Goal: Information Seeking & Learning: Learn about a topic

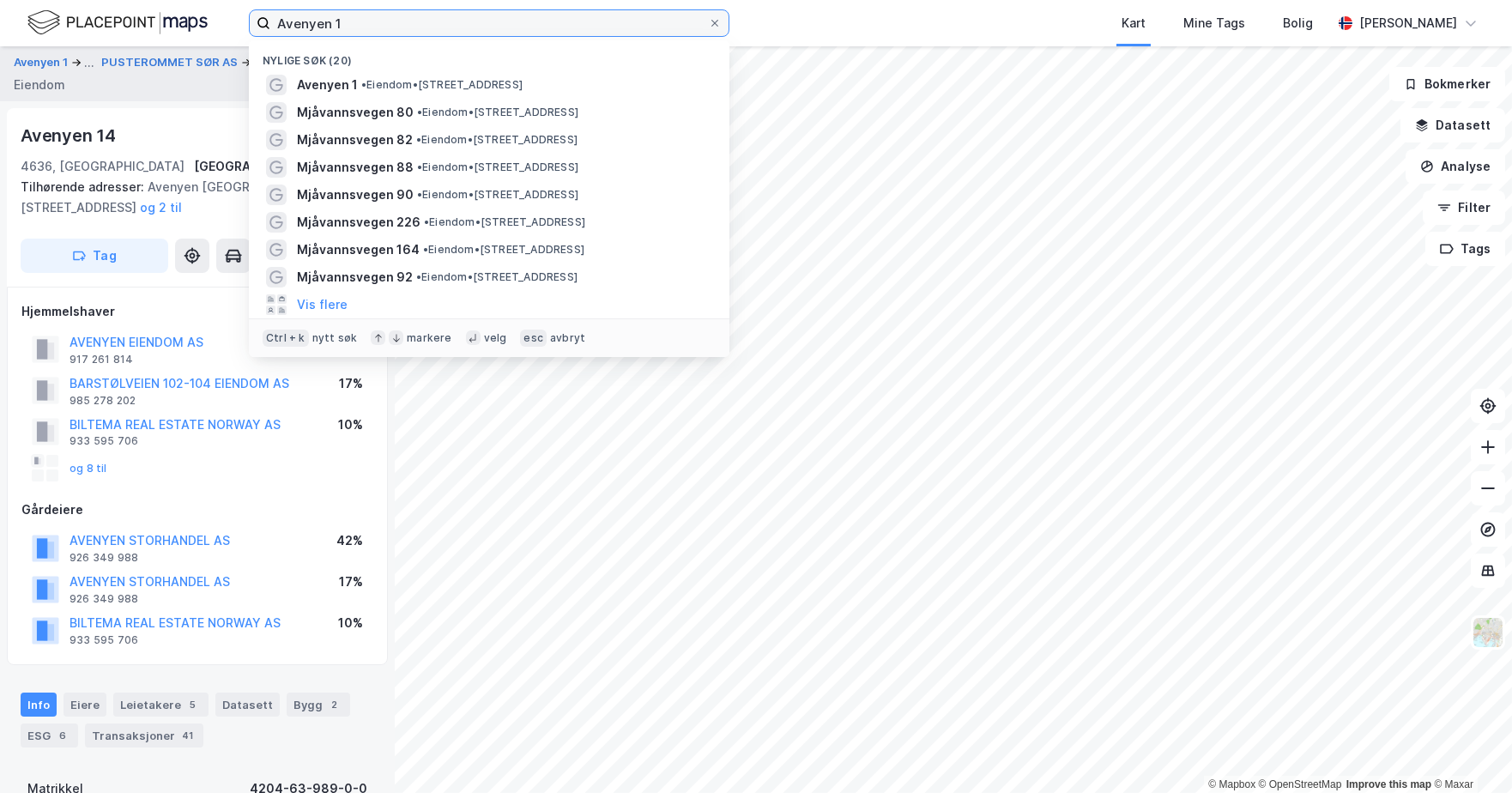
click at [350, 20] on input "Avenyen 1" at bounding box center [489, 23] width 438 height 26
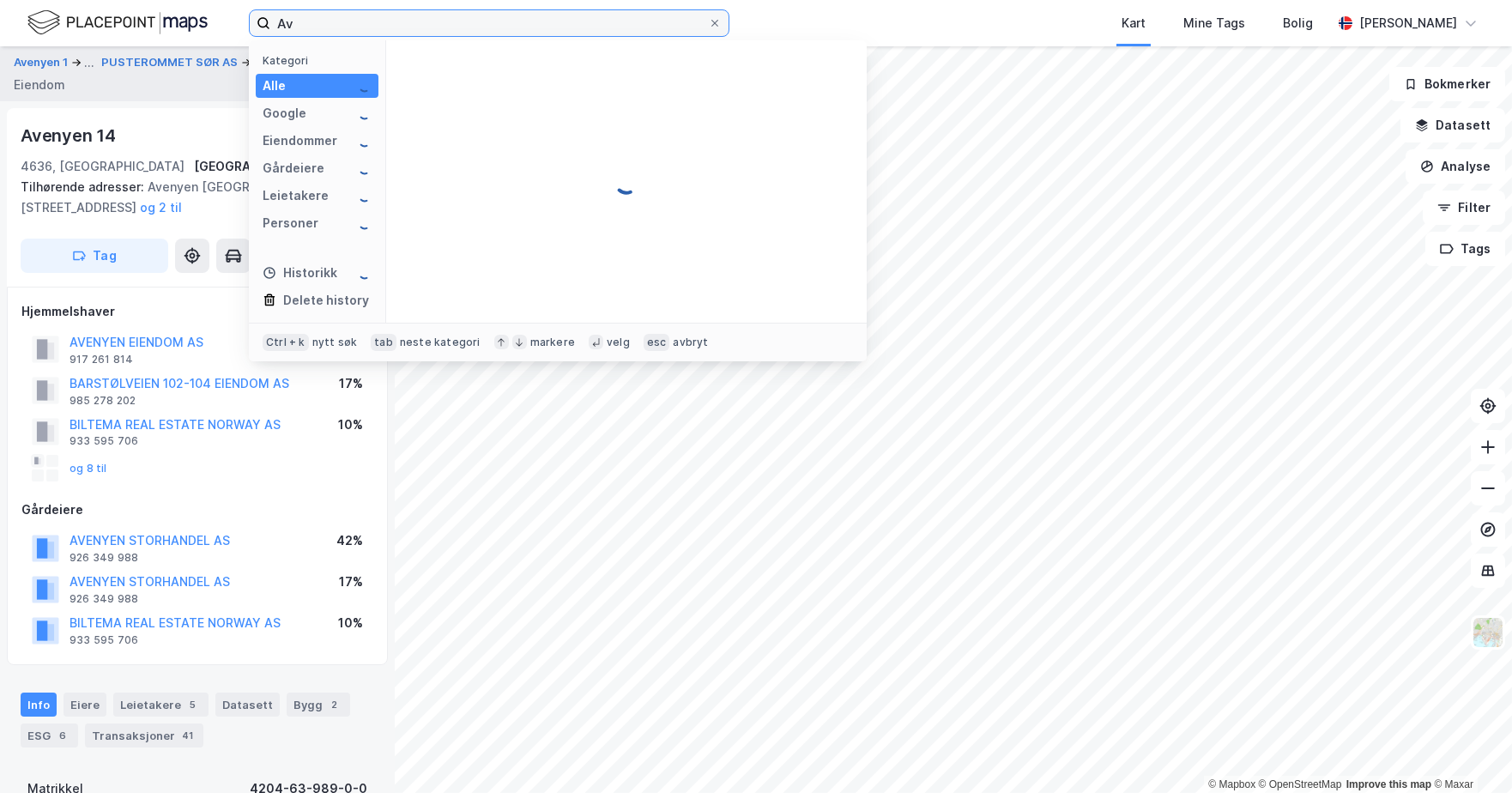
type input "A"
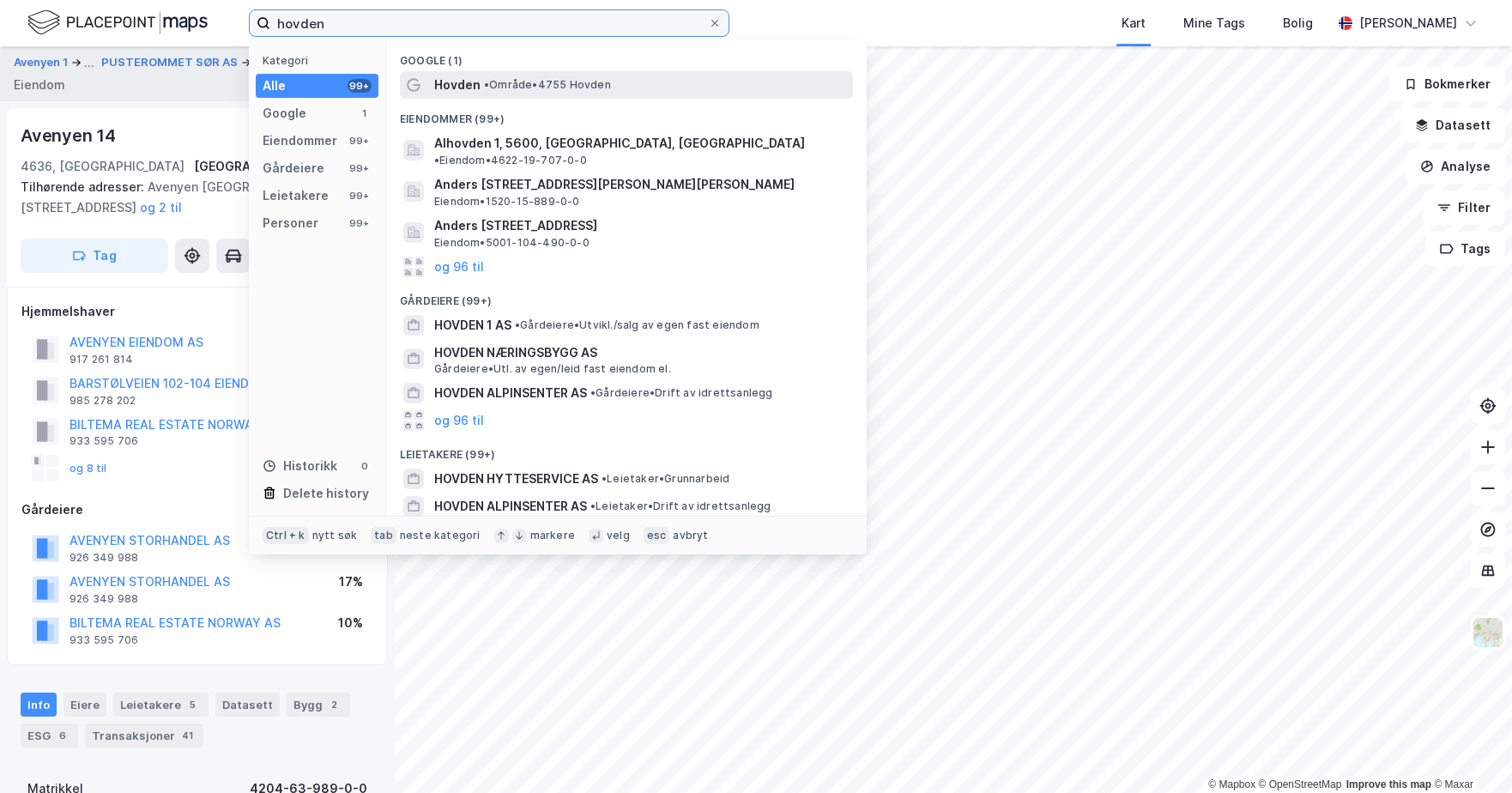
type input "hovden"
click at [454, 92] on span "Hovden" at bounding box center [457, 85] width 46 height 21
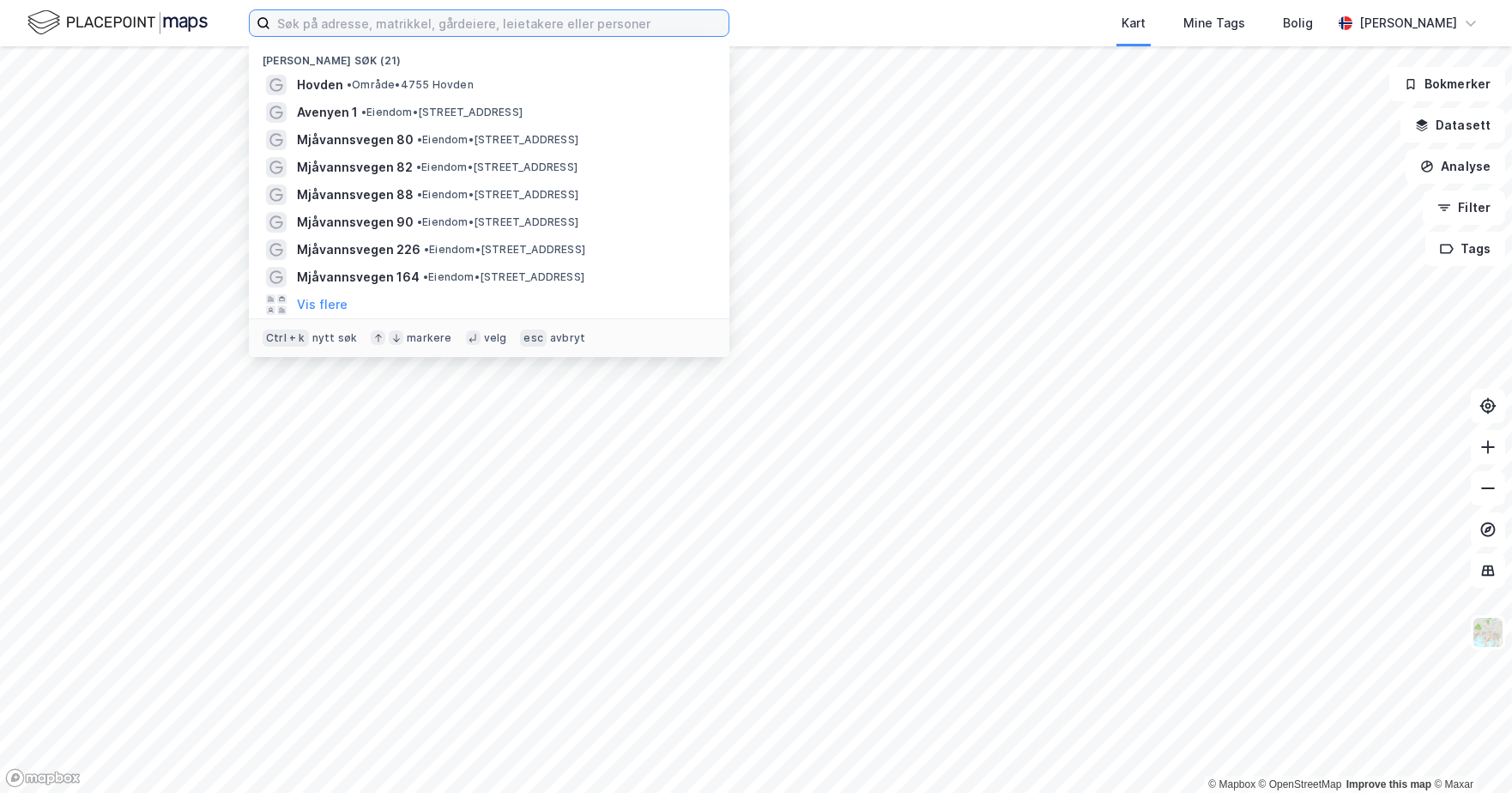
click at [296, 16] on input at bounding box center [499, 23] width 459 height 26
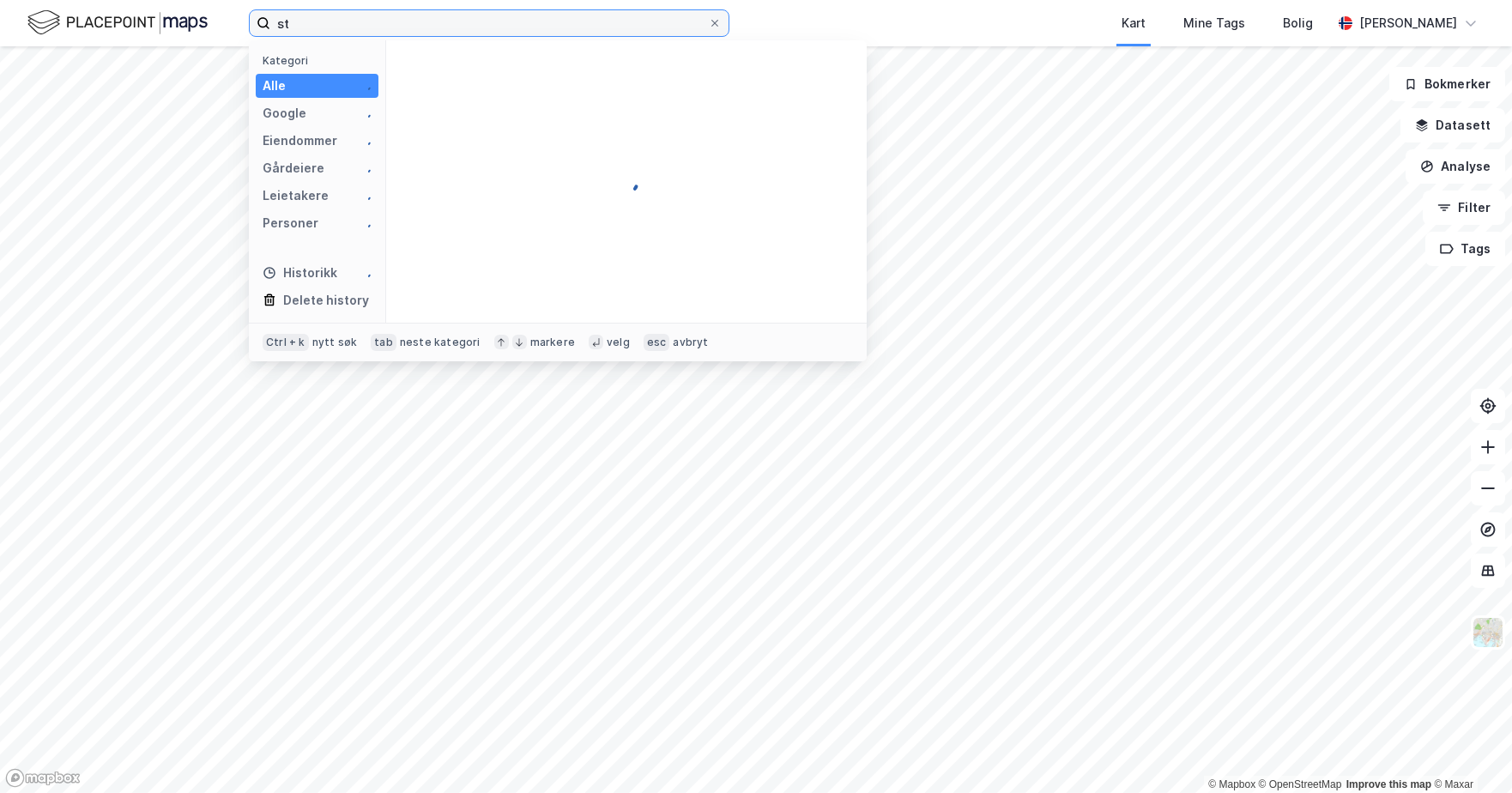
type input "s"
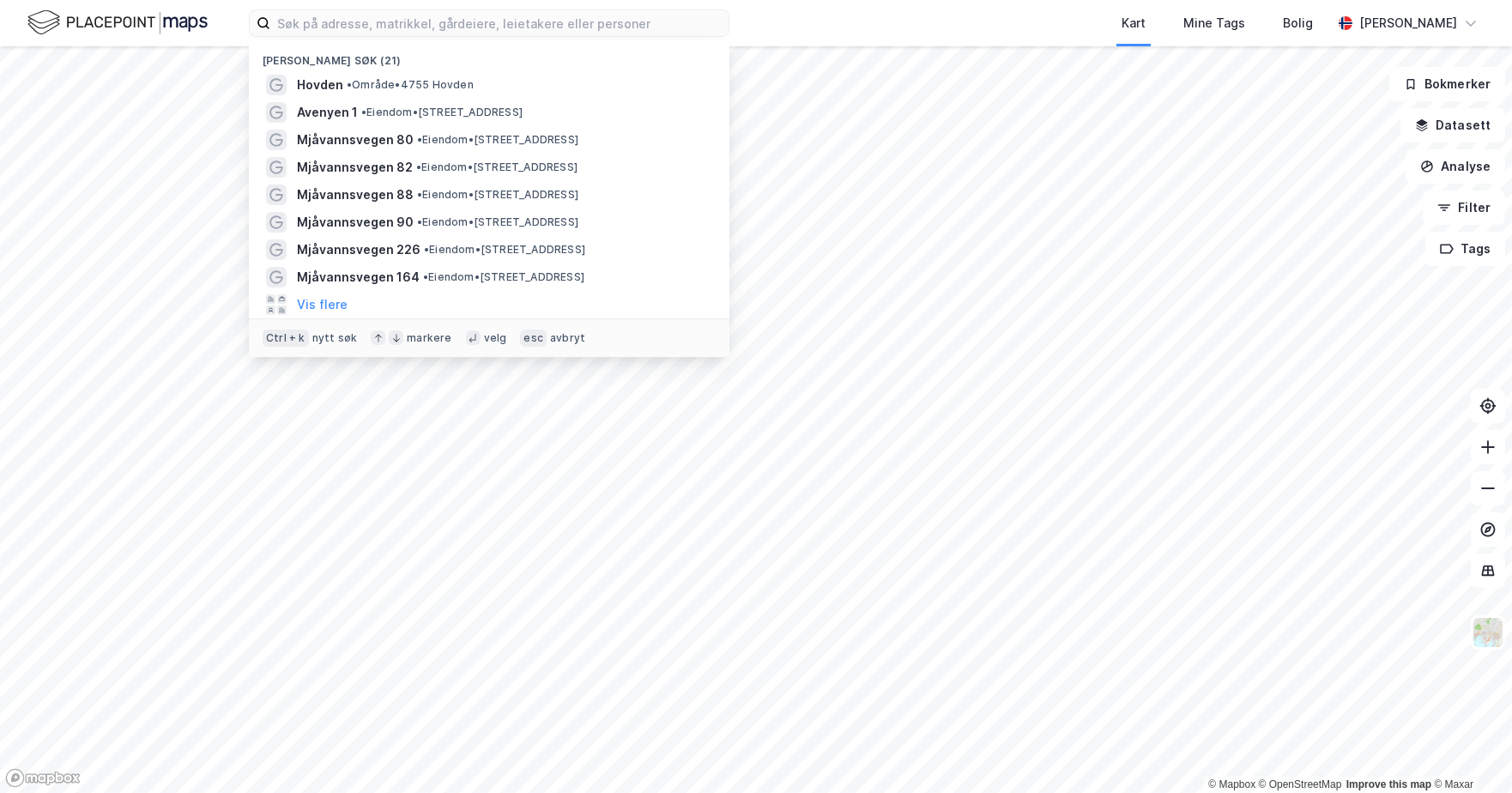
click at [864, 16] on div "Kart Mine Tags Bolig" at bounding box center [1072, 23] width 520 height 46
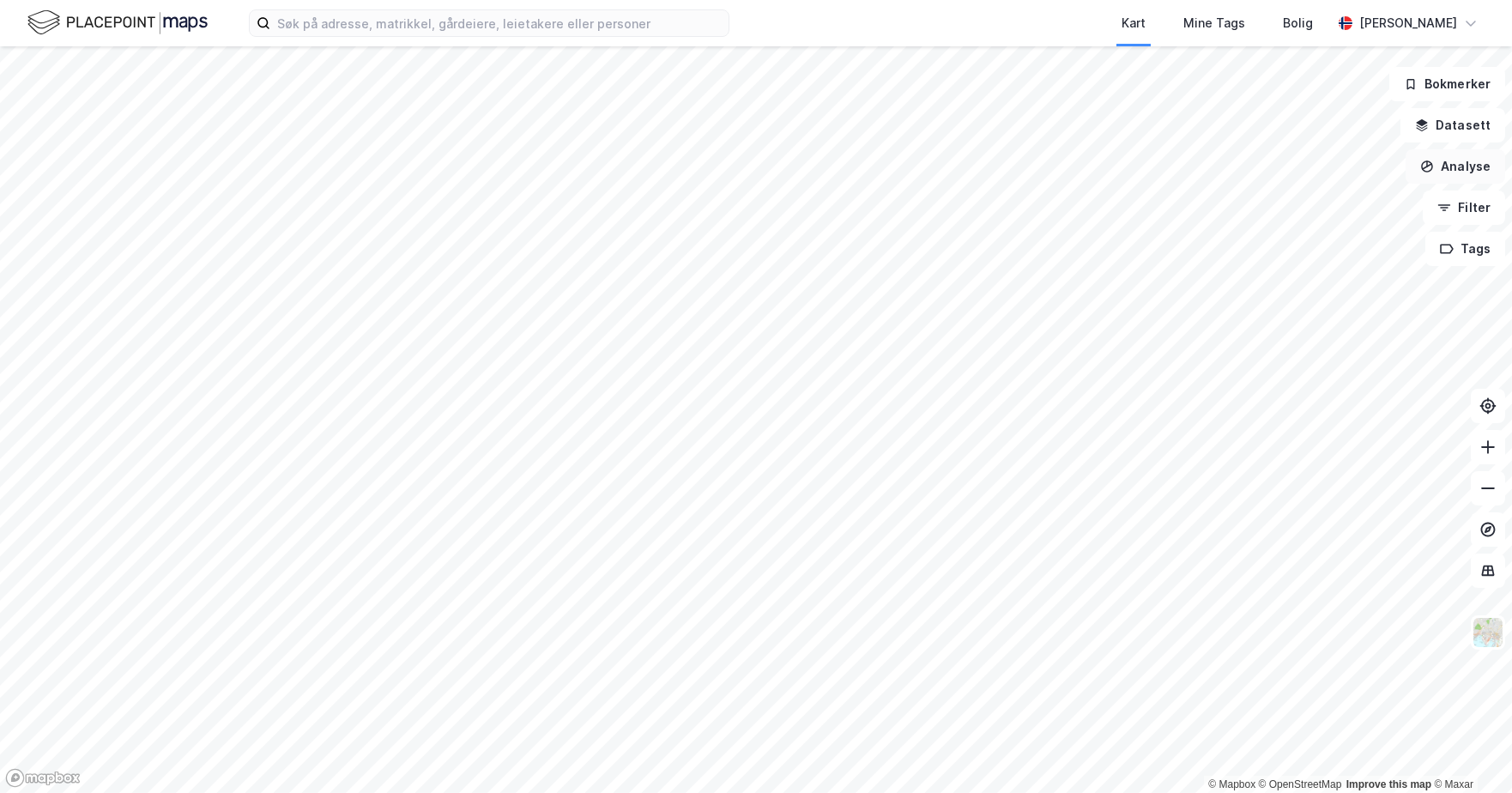
click at [1446, 159] on div "© Mapbox © OpenStreetMap Improve this map © Maxar Bokmerker Datasett Analyse Fi…" at bounding box center [756, 419] width 1512 height 746
click at [1232, 25] on div "Kart Mine Tags Bolig Tom Johannessen © Mapbox © OpenStreetMap Improve this map …" at bounding box center [756, 396] width 1512 height 793
click at [685, 36] on div "Kart Mine Tags Bolig Tom Johannessen © Mapbox © OpenStreetMap Improve this map …" at bounding box center [756, 396] width 1512 height 793
click at [367, 41] on div "Kart Mine Tags Bolig Tom Johannessen" at bounding box center [756, 23] width 1512 height 46
click at [361, 22] on input at bounding box center [499, 23] width 459 height 26
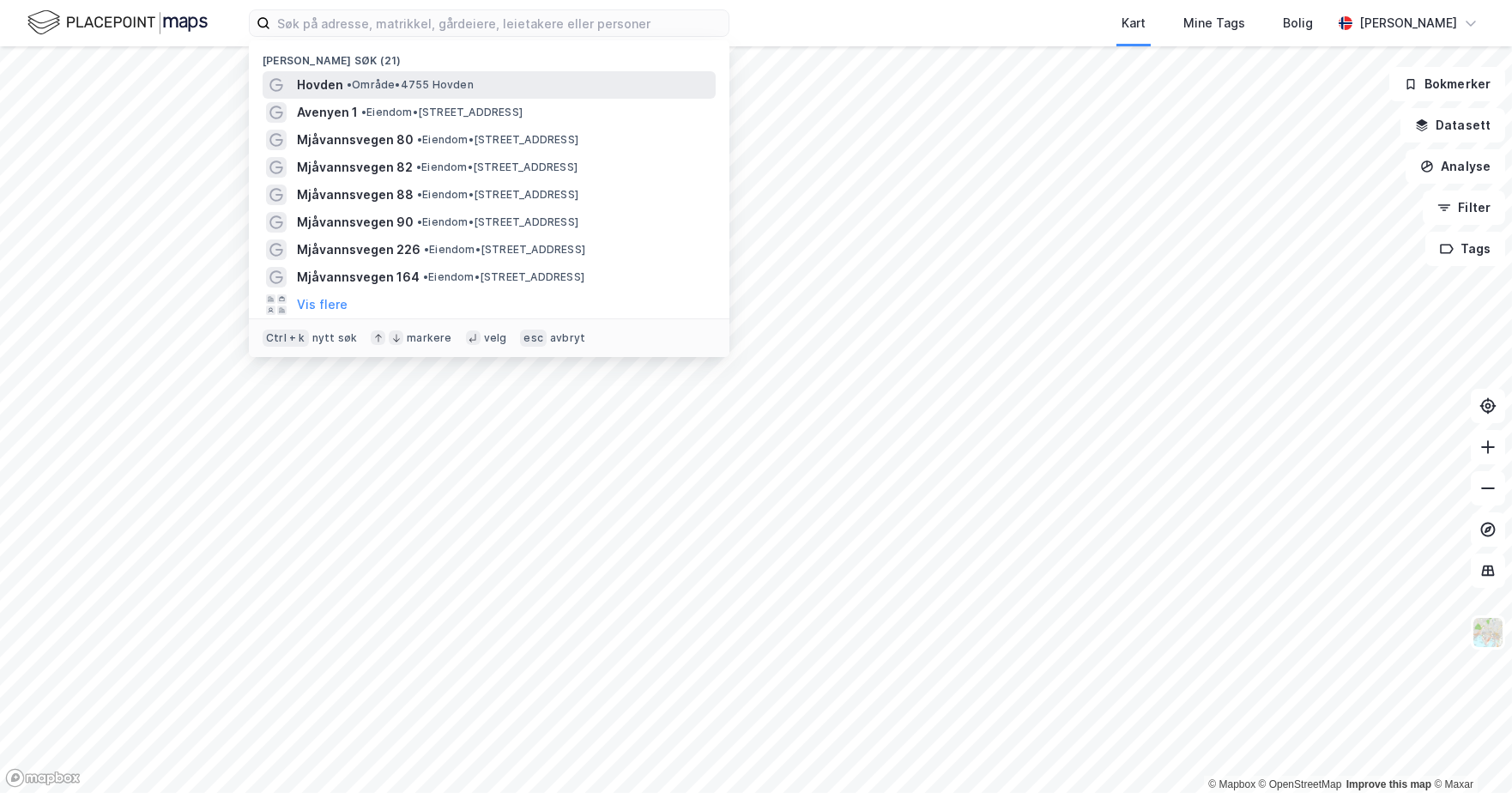
click at [335, 75] on span "Hovden" at bounding box center [319, 85] width 46 height 21
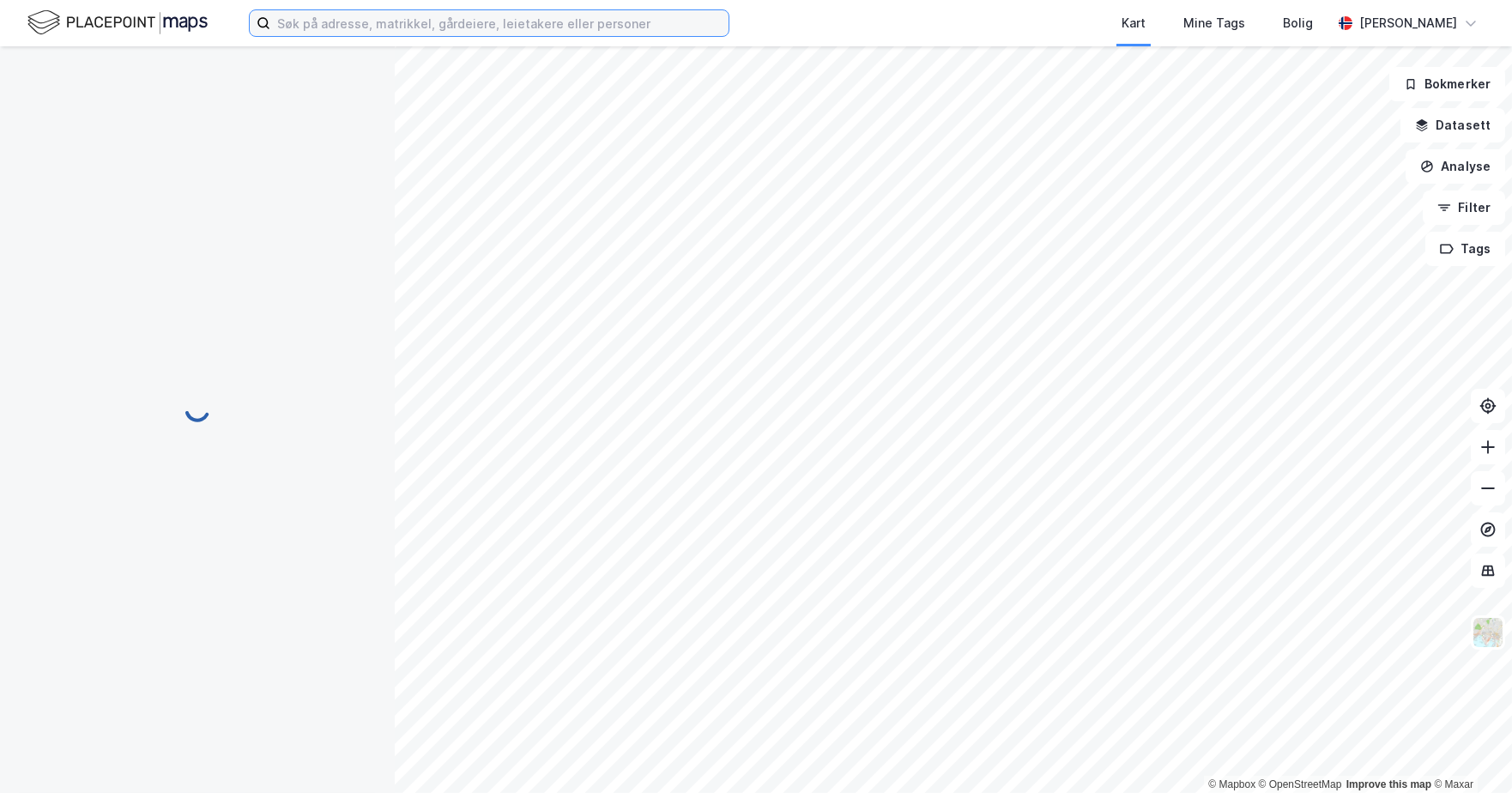
click at [342, 22] on input at bounding box center [499, 23] width 459 height 26
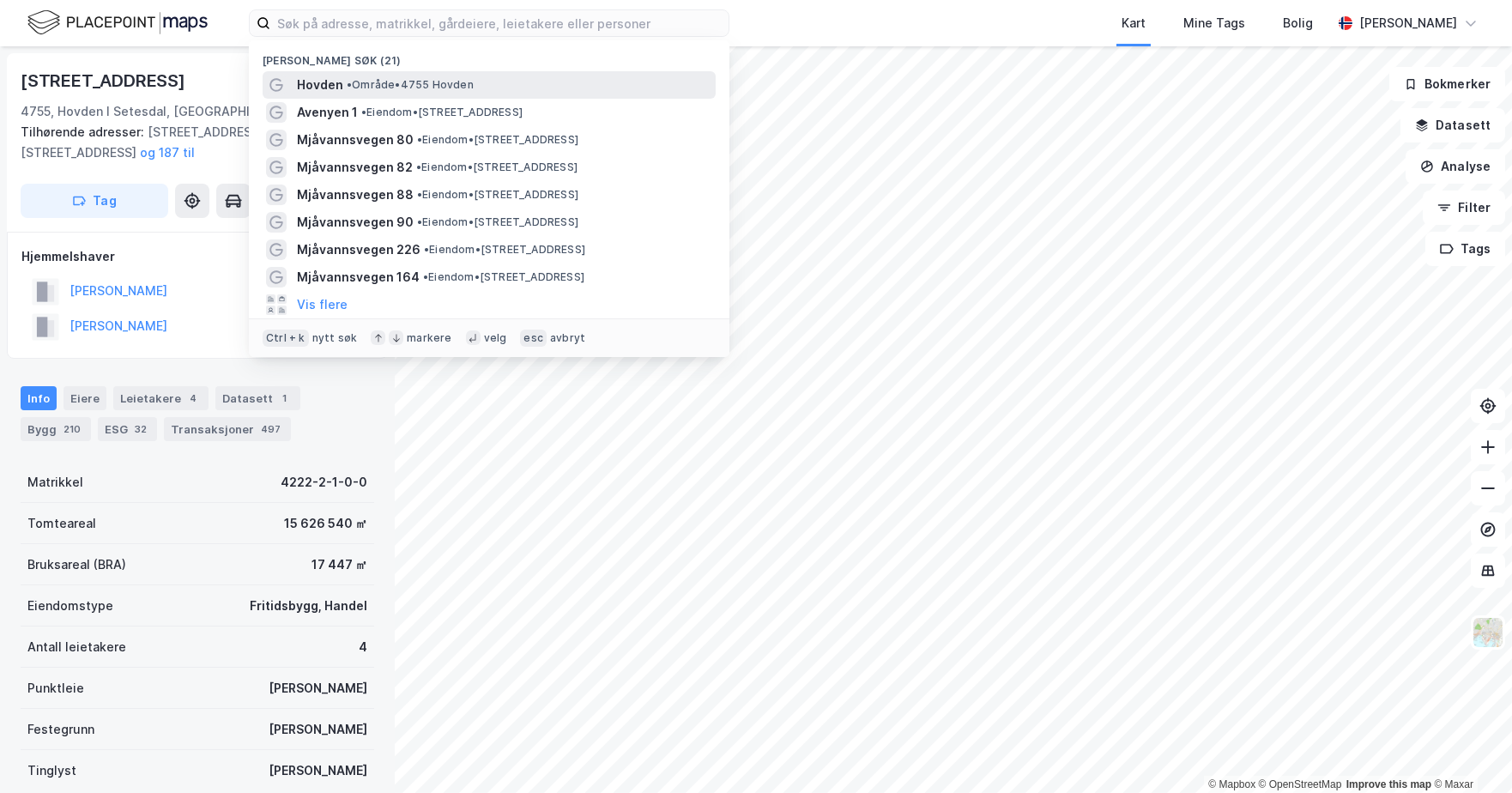
click at [320, 88] on span "Hovden" at bounding box center [319, 85] width 46 height 21
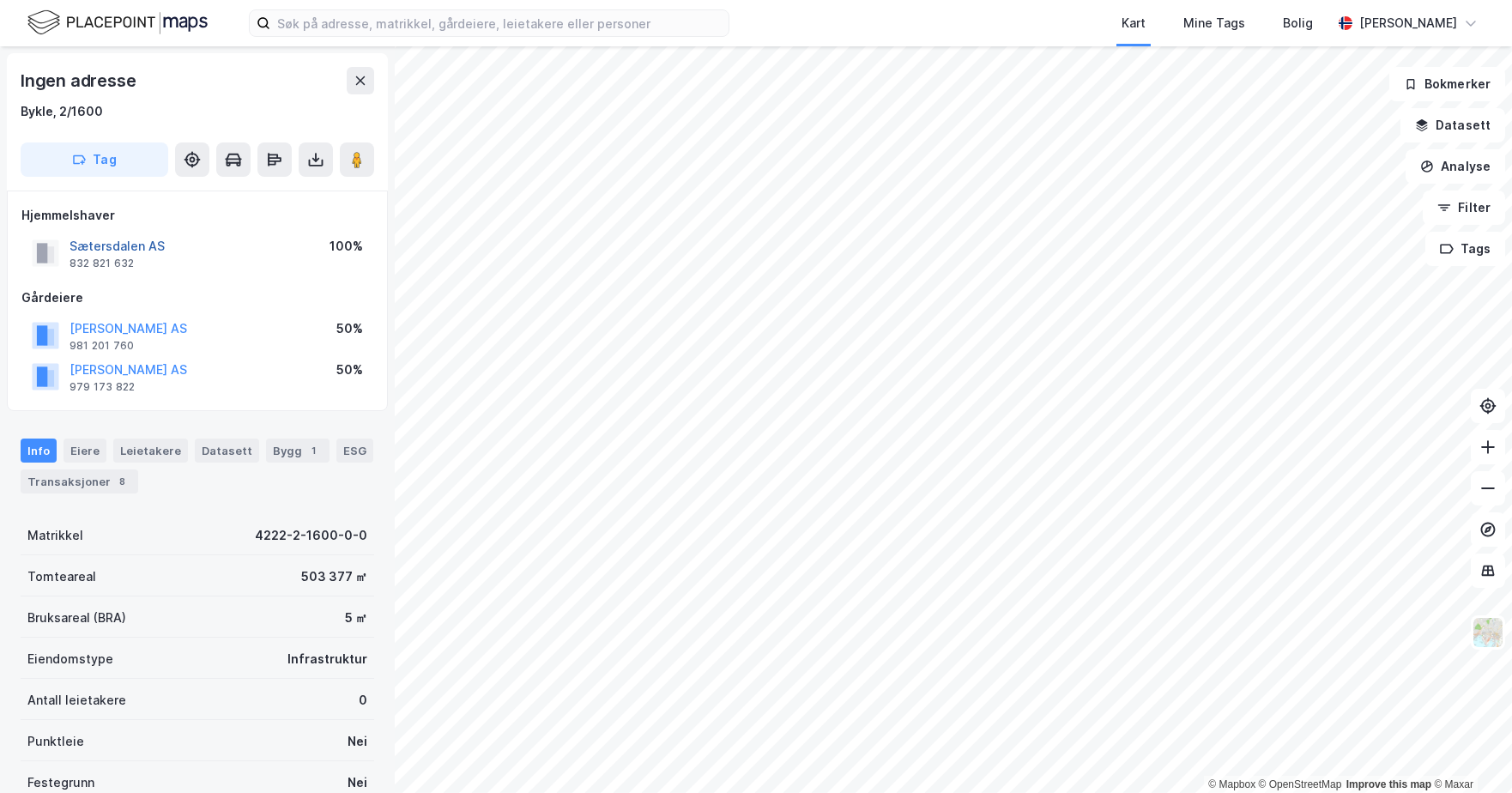
click at [0, 0] on button "Sætersdalen AS" at bounding box center [0, 0] width 0 height 0
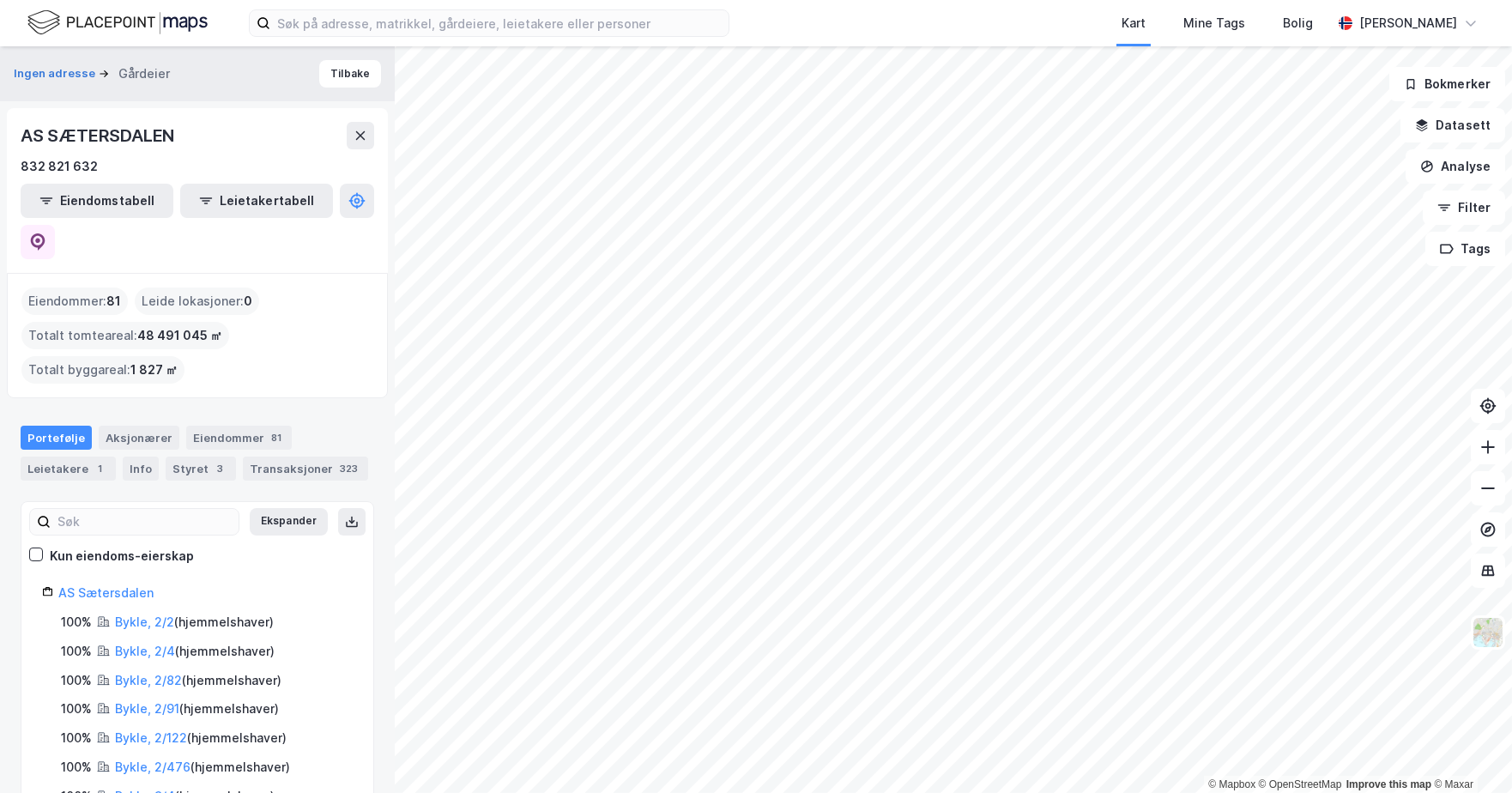
click at [1033, 1] on div "Kart Mine Tags Bolig Tom Johannessen © Mapbox © OpenStreetMap Improve this map …" at bounding box center [756, 396] width 1512 height 793
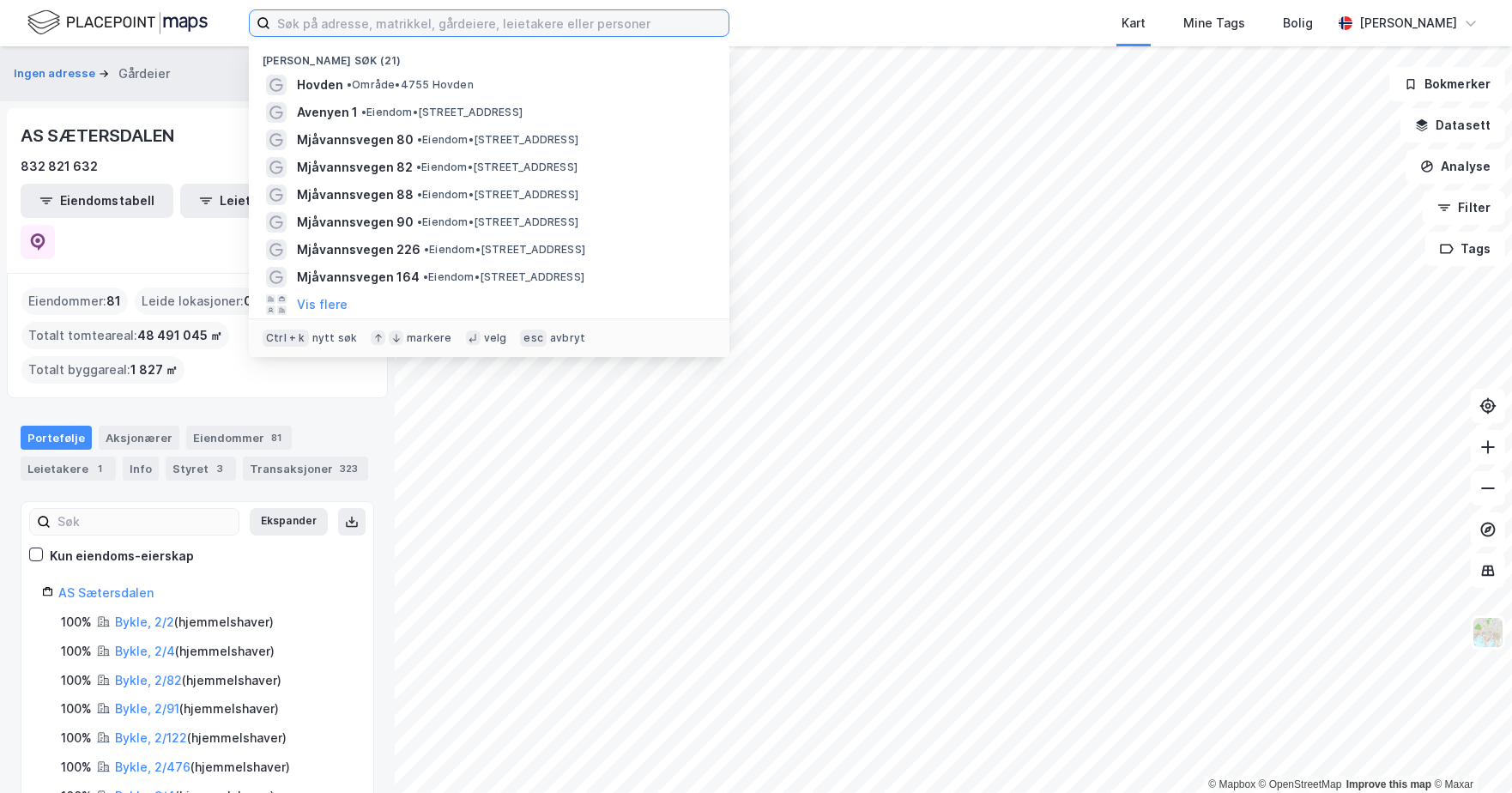
click at [432, 16] on input at bounding box center [499, 23] width 459 height 26
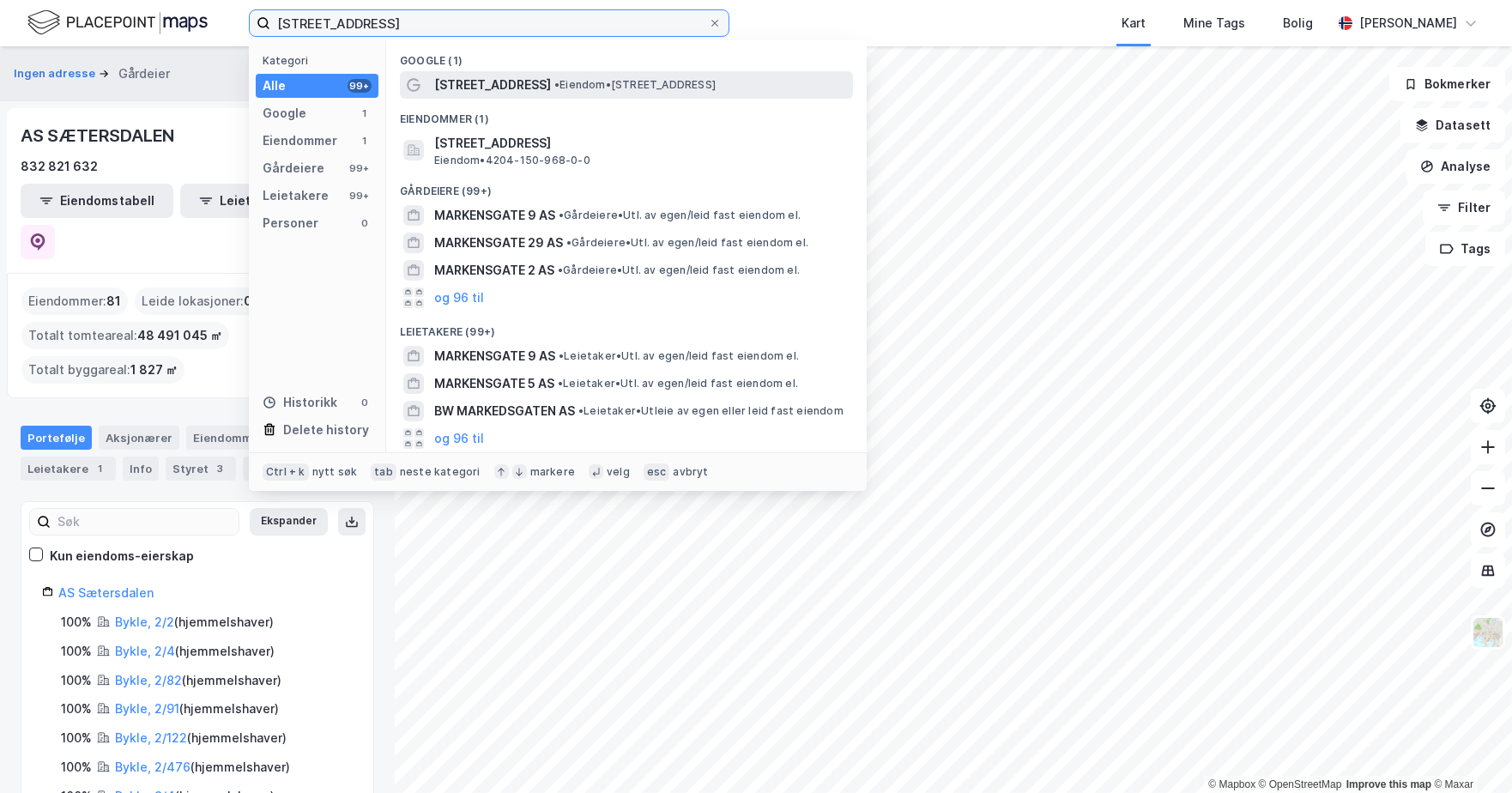
type input "markensgate 9"
click at [469, 85] on span "Markensgate 9" at bounding box center [492, 85] width 117 height 21
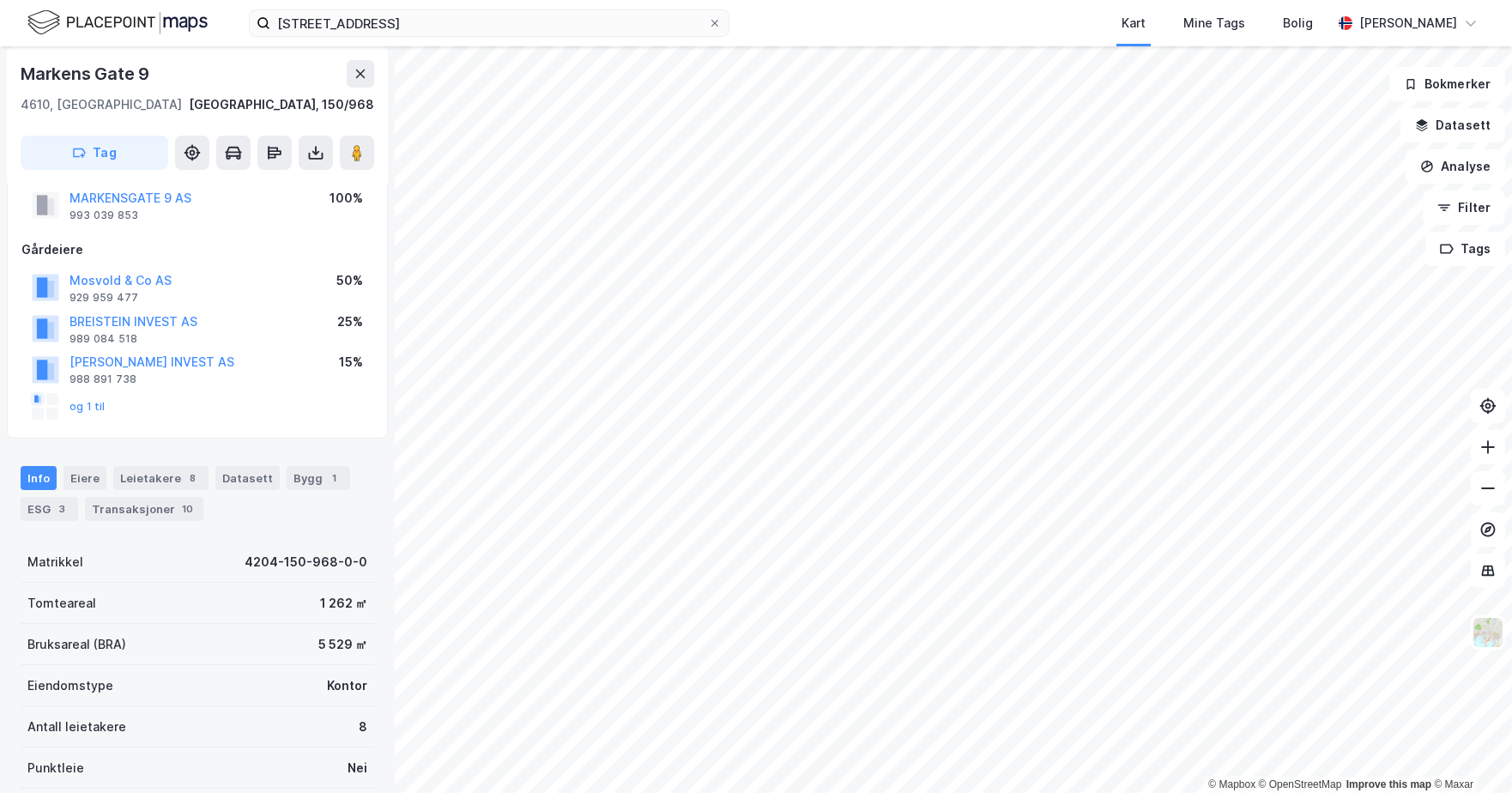
scroll to position [47, 0]
click at [78, 478] on div "Eiere" at bounding box center [84, 478] width 42 height 24
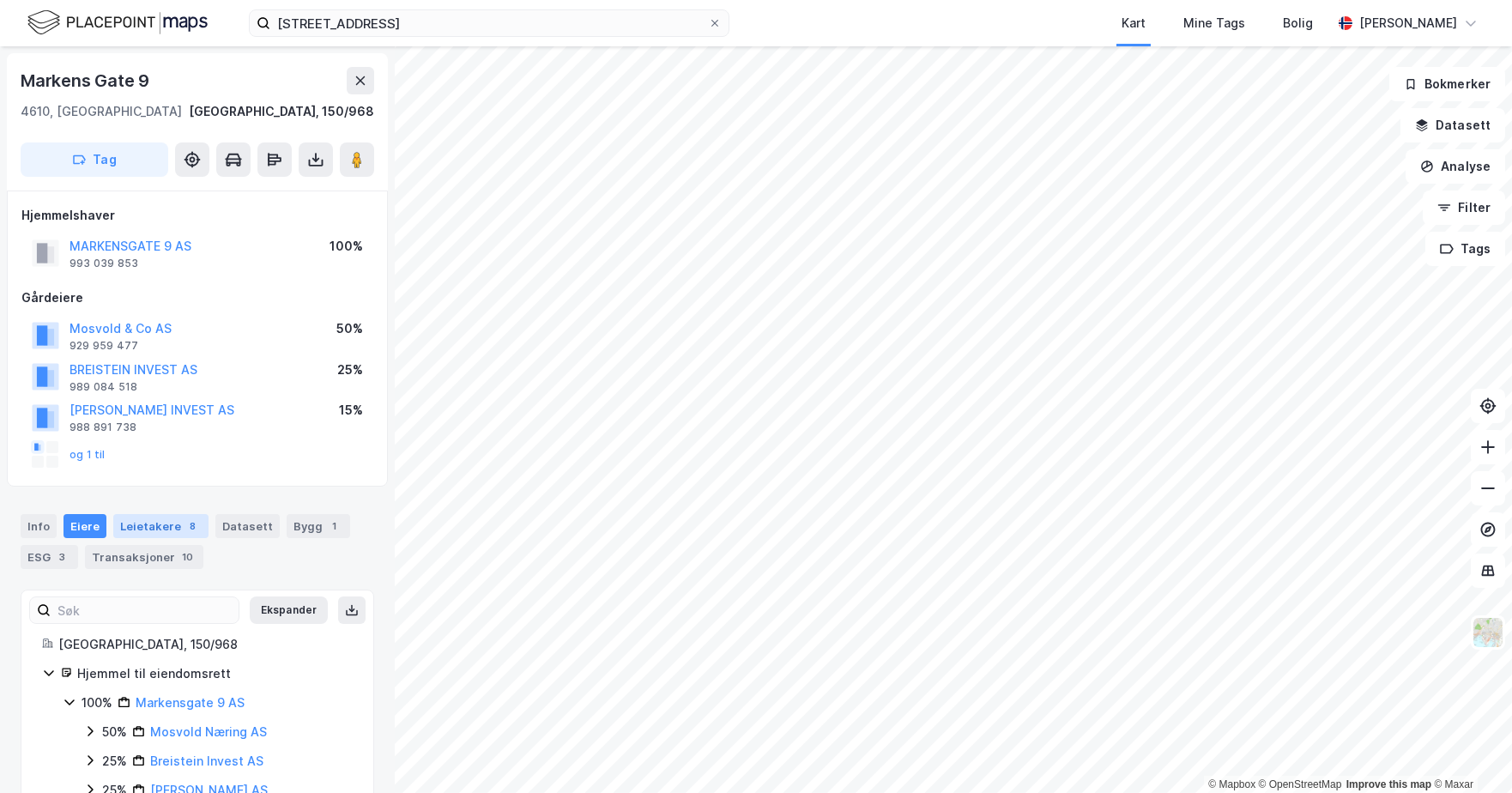
click at [139, 533] on div "Leietakere 8" at bounding box center [161, 526] width 95 height 24
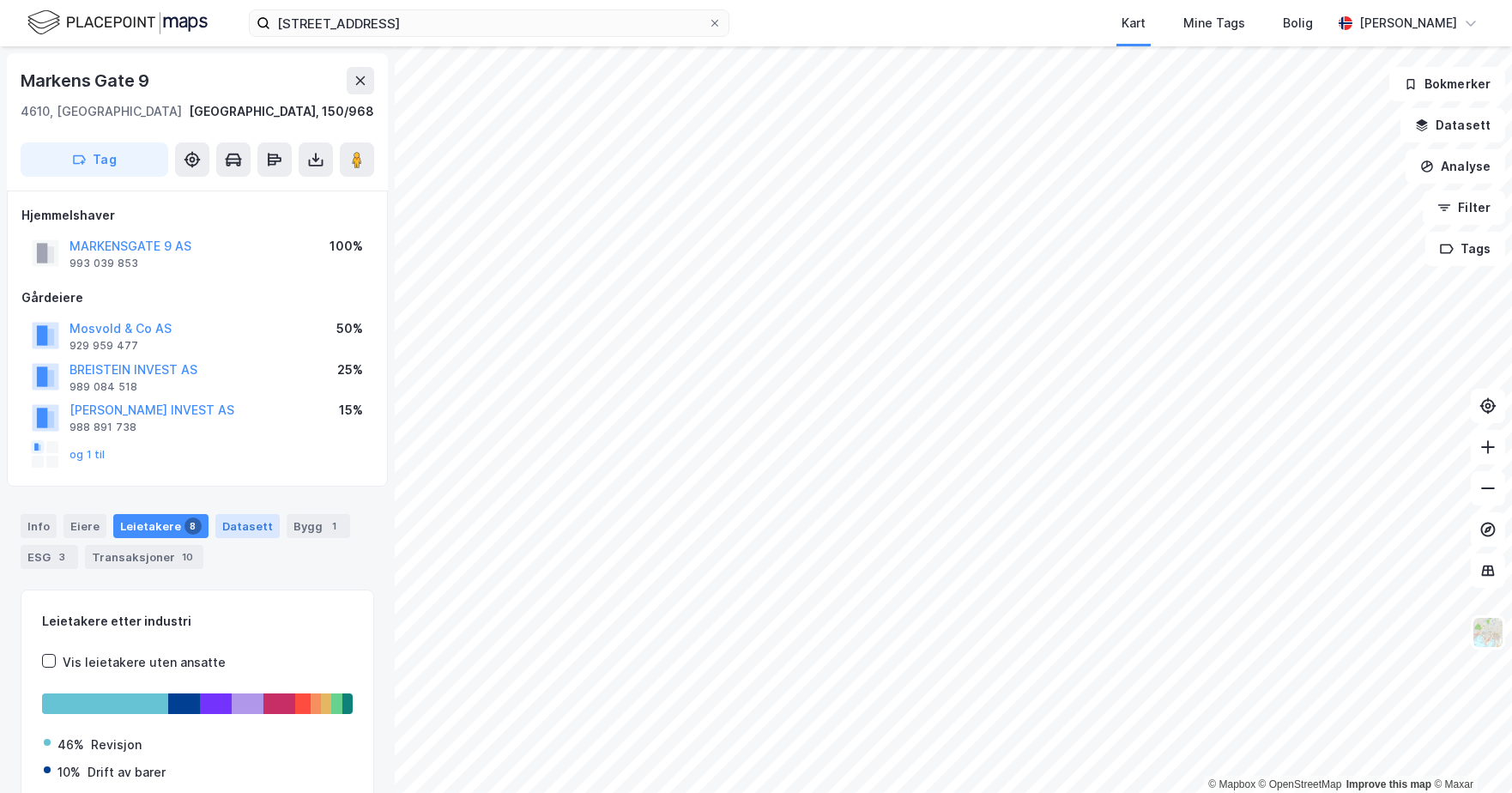
click at [236, 532] on div "Datasett" at bounding box center [247, 526] width 64 height 24
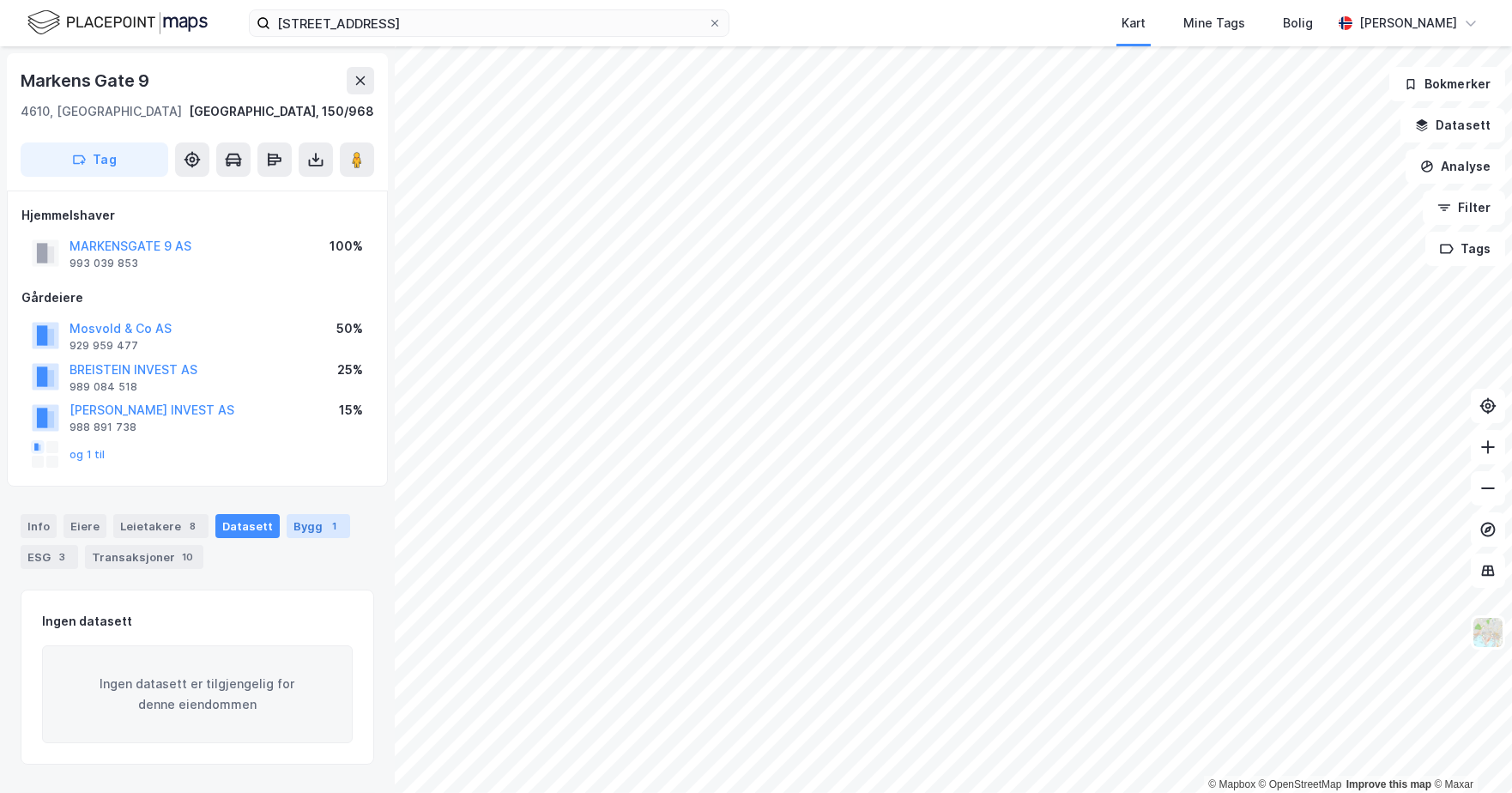
click at [304, 518] on div "Bygg 1" at bounding box center [318, 526] width 63 height 24
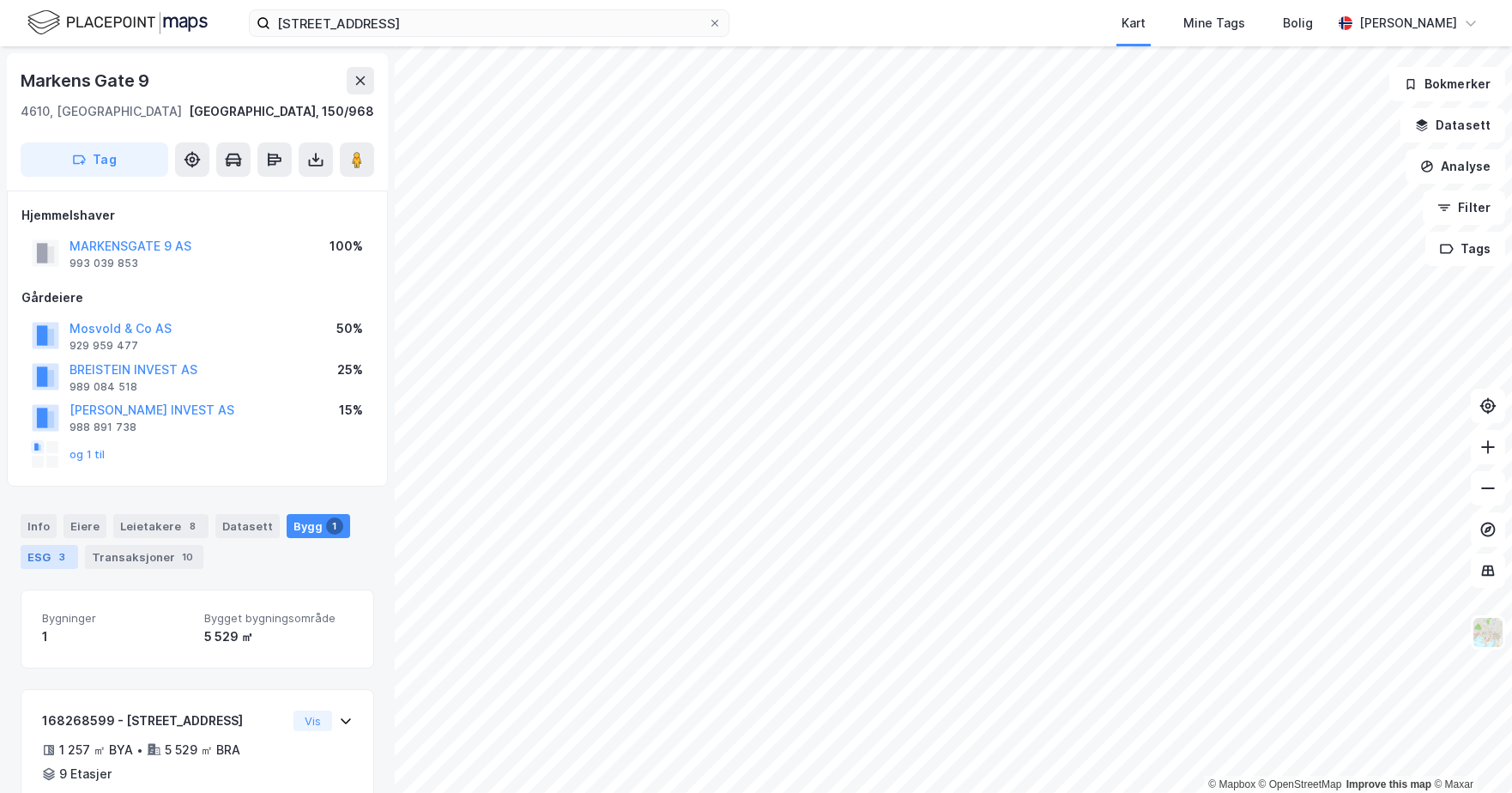
click at [42, 557] on div "ESG 3" at bounding box center [49, 557] width 57 height 24
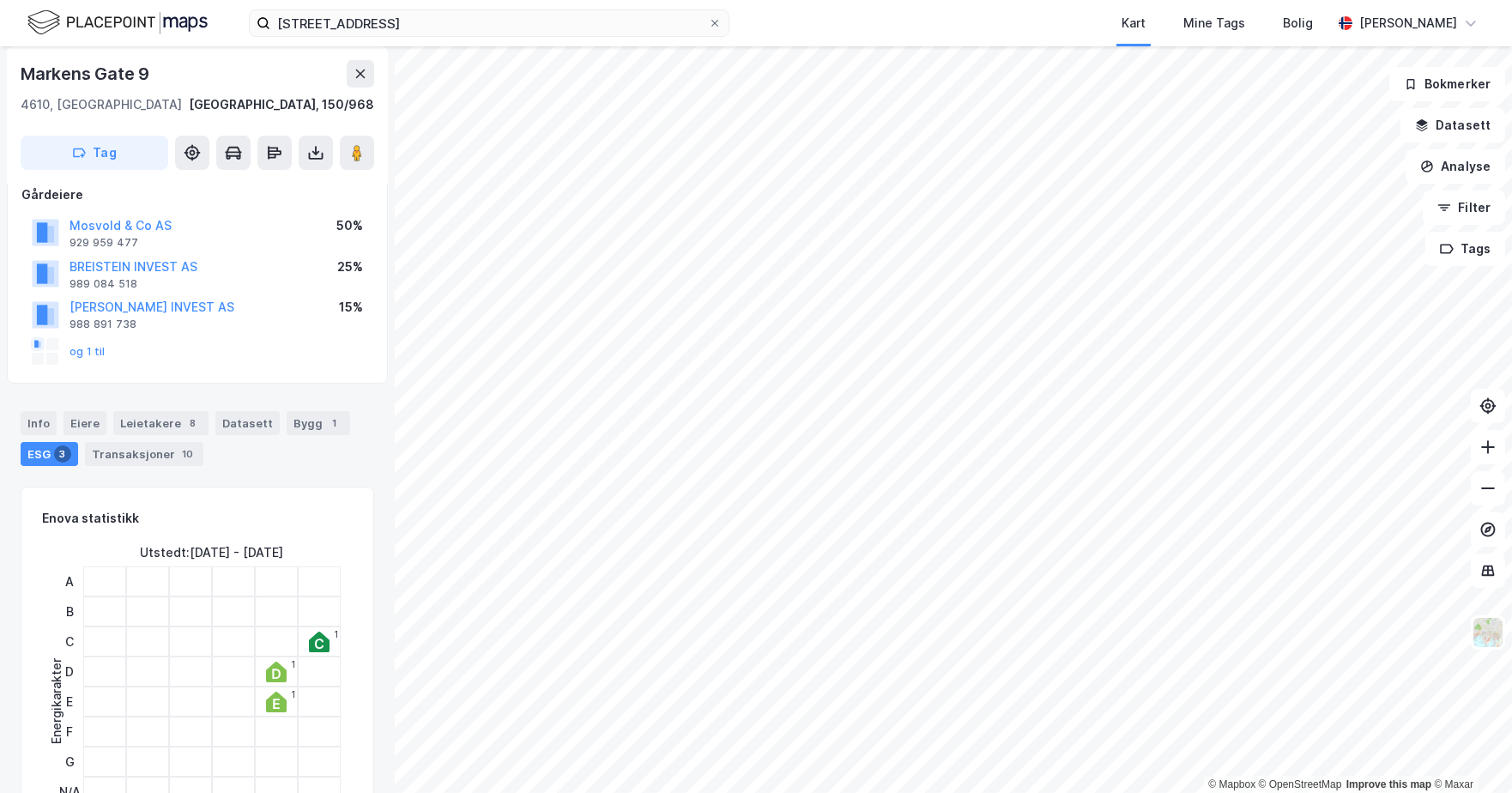
scroll to position [100, 0]
click at [32, 424] on div "Info" at bounding box center [39, 426] width 36 height 24
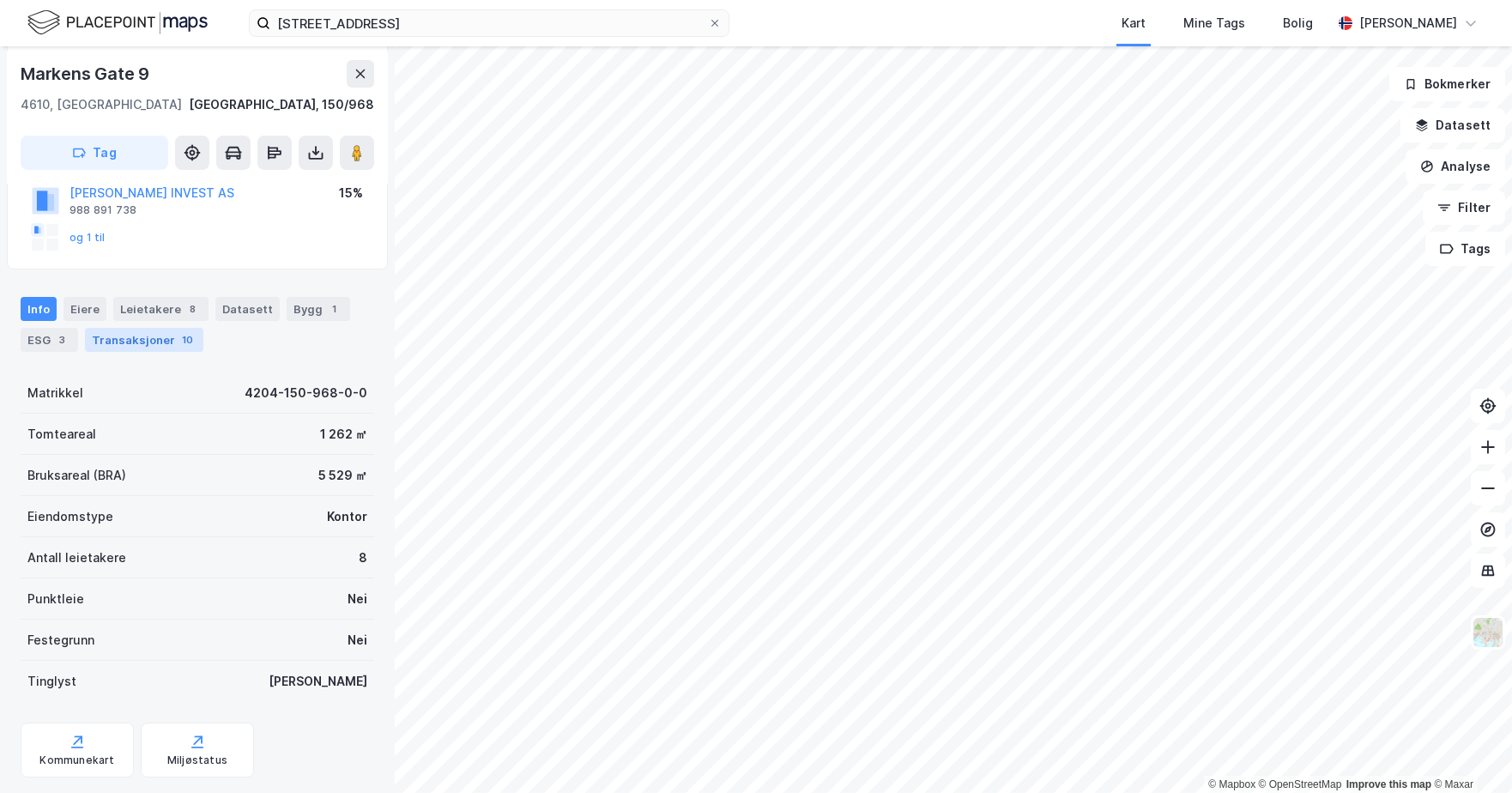
scroll to position [218, 0]
click at [73, 302] on div "Eiere" at bounding box center [84, 308] width 42 height 24
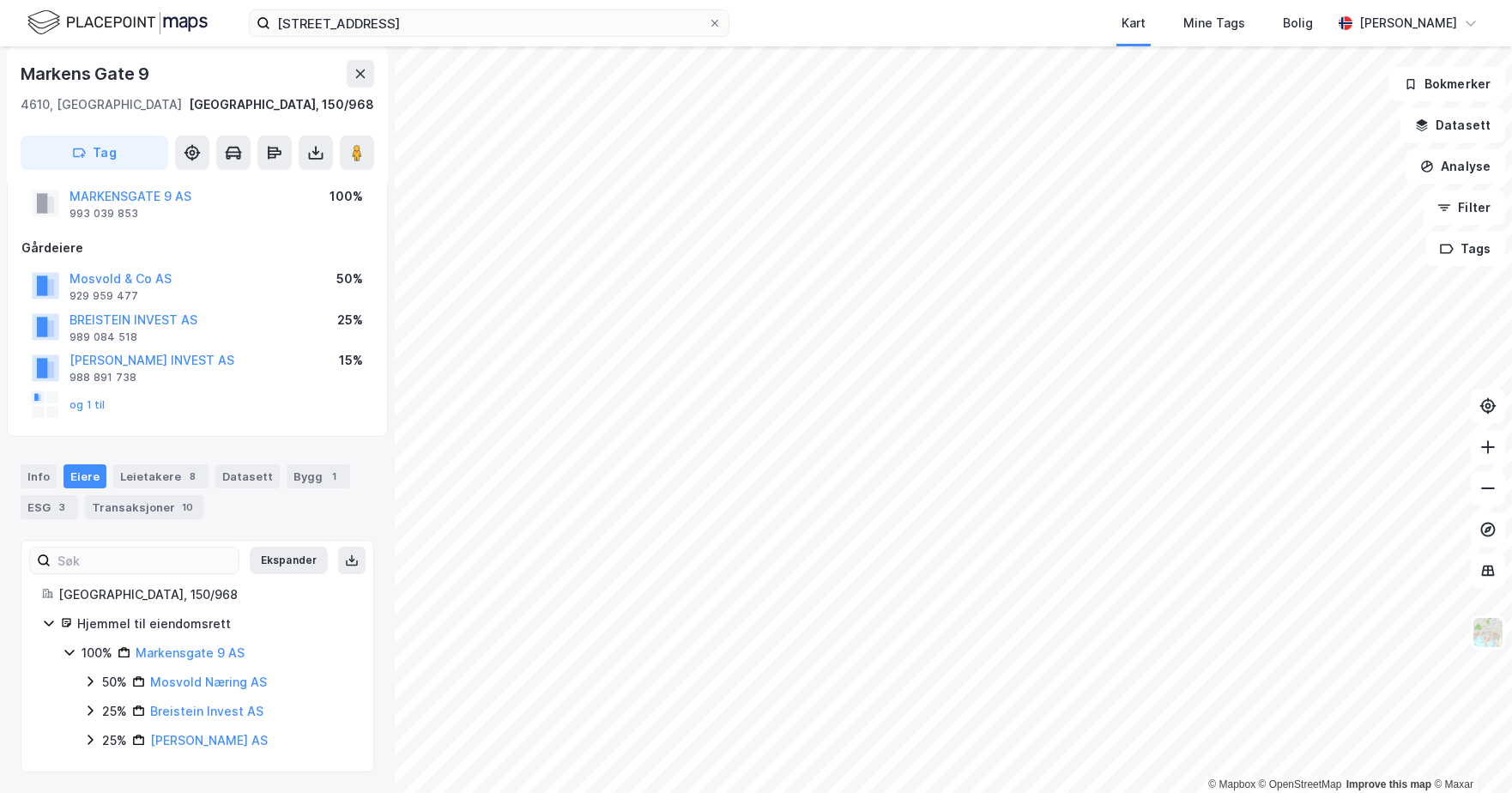
scroll to position [49, 0]
click at [140, 468] on div "Leietakere 8" at bounding box center [161, 477] width 95 height 24
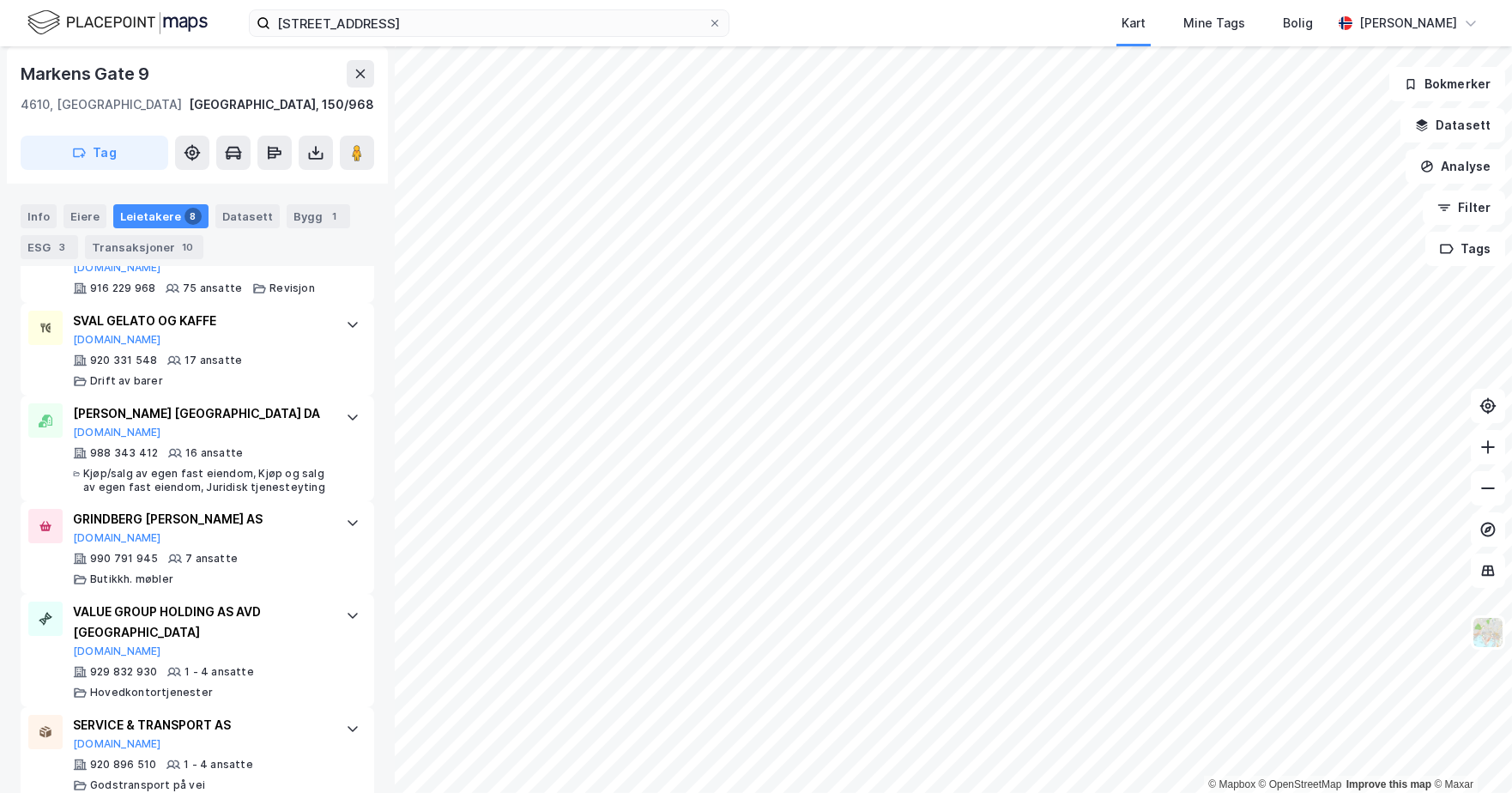
scroll to position [483, 0]
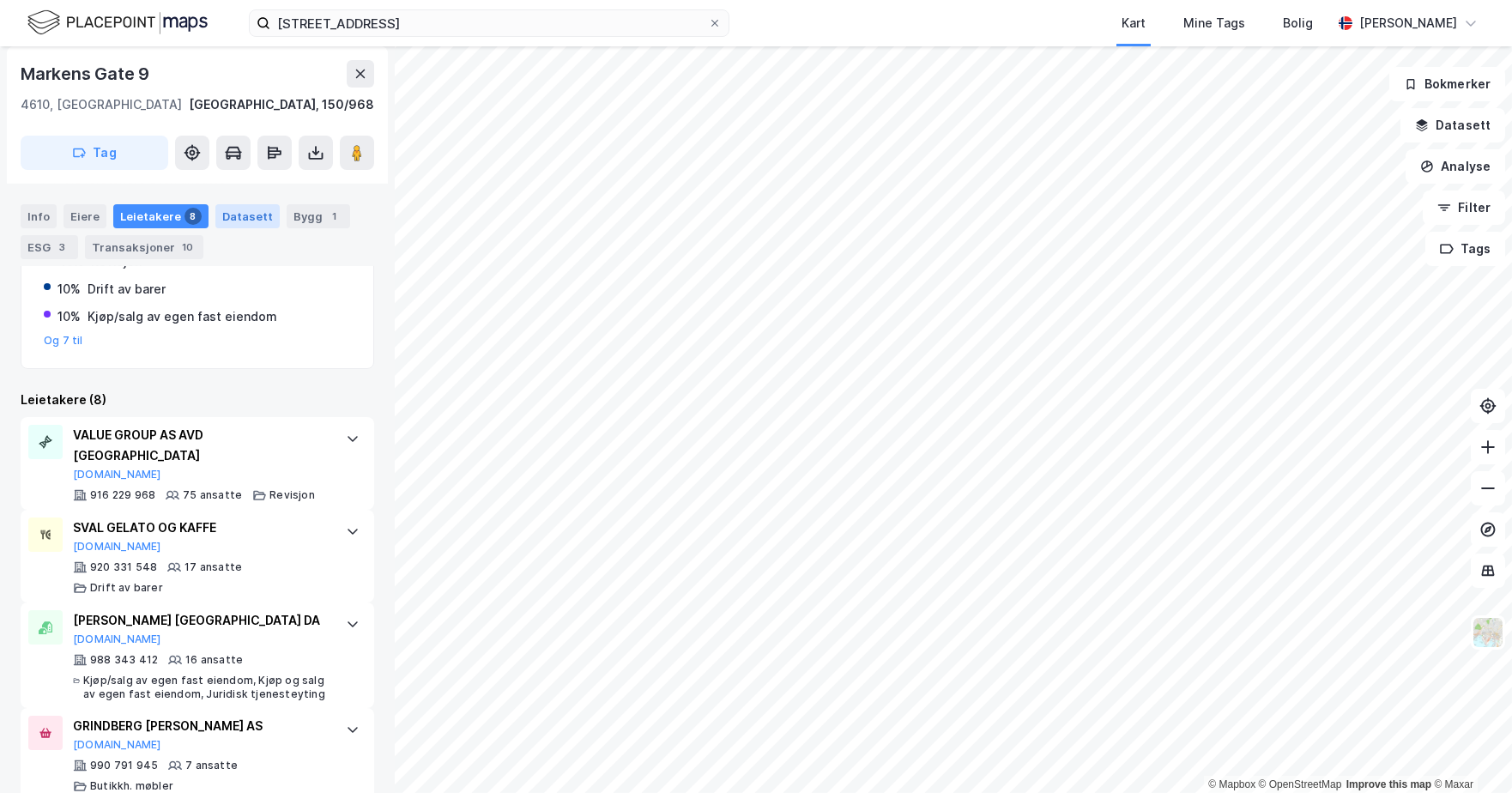
click at [246, 211] on div "Datasett" at bounding box center [247, 217] width 64 height 24
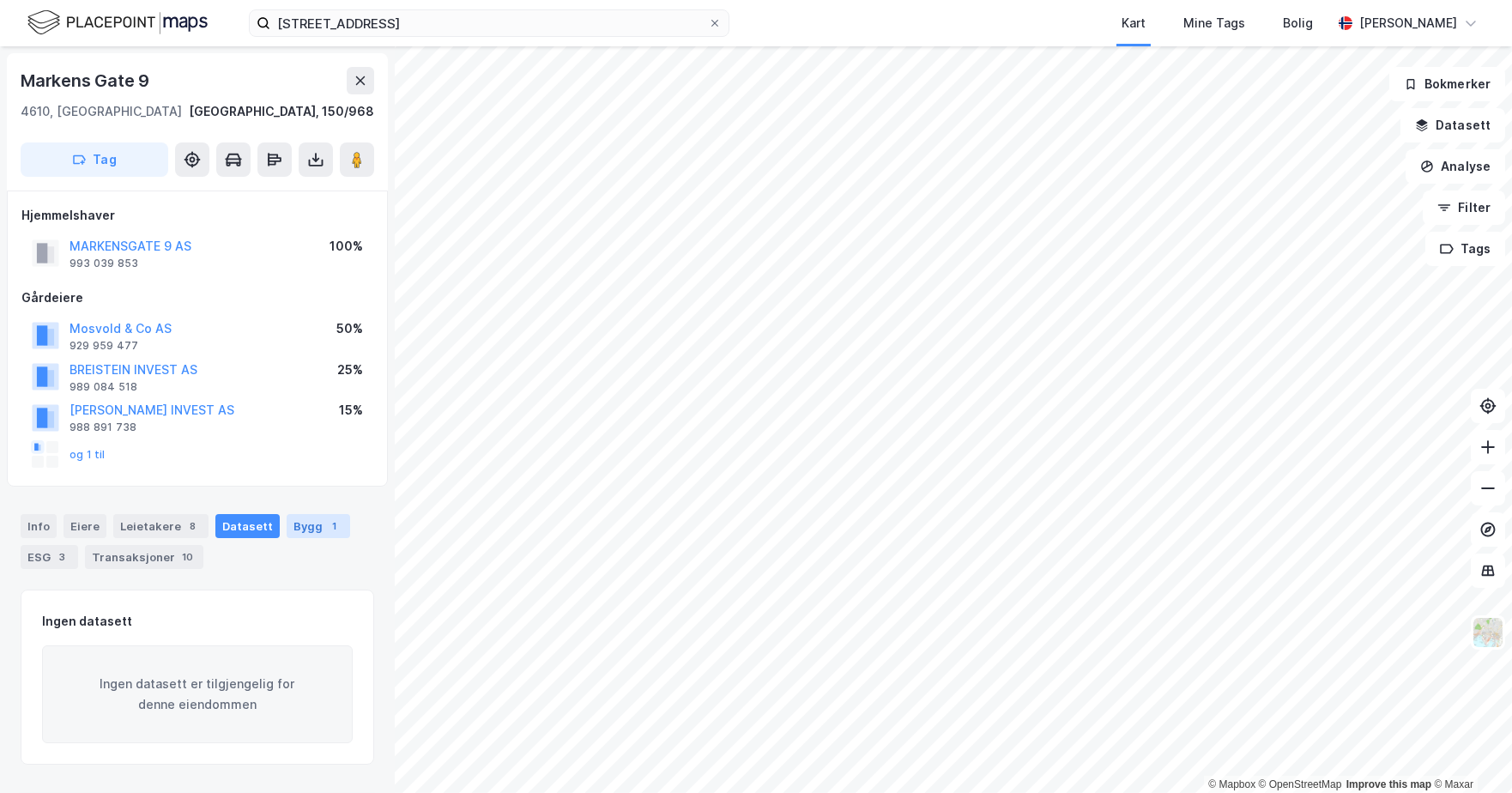
click at [304, 531] on div "Bygg 1" at bounding box center [318, 526] width 63 height 24
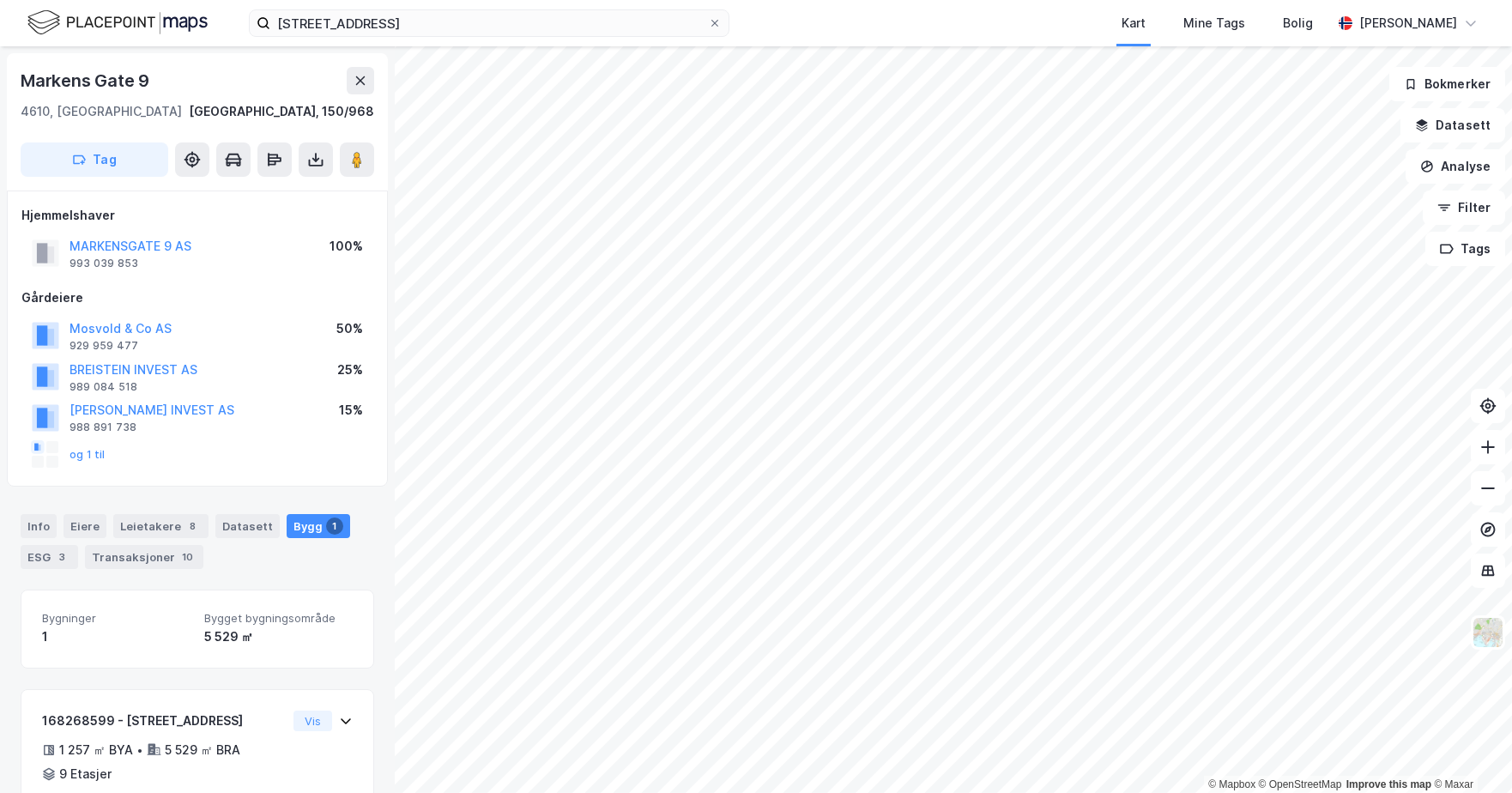
scroll to position [86, 0]
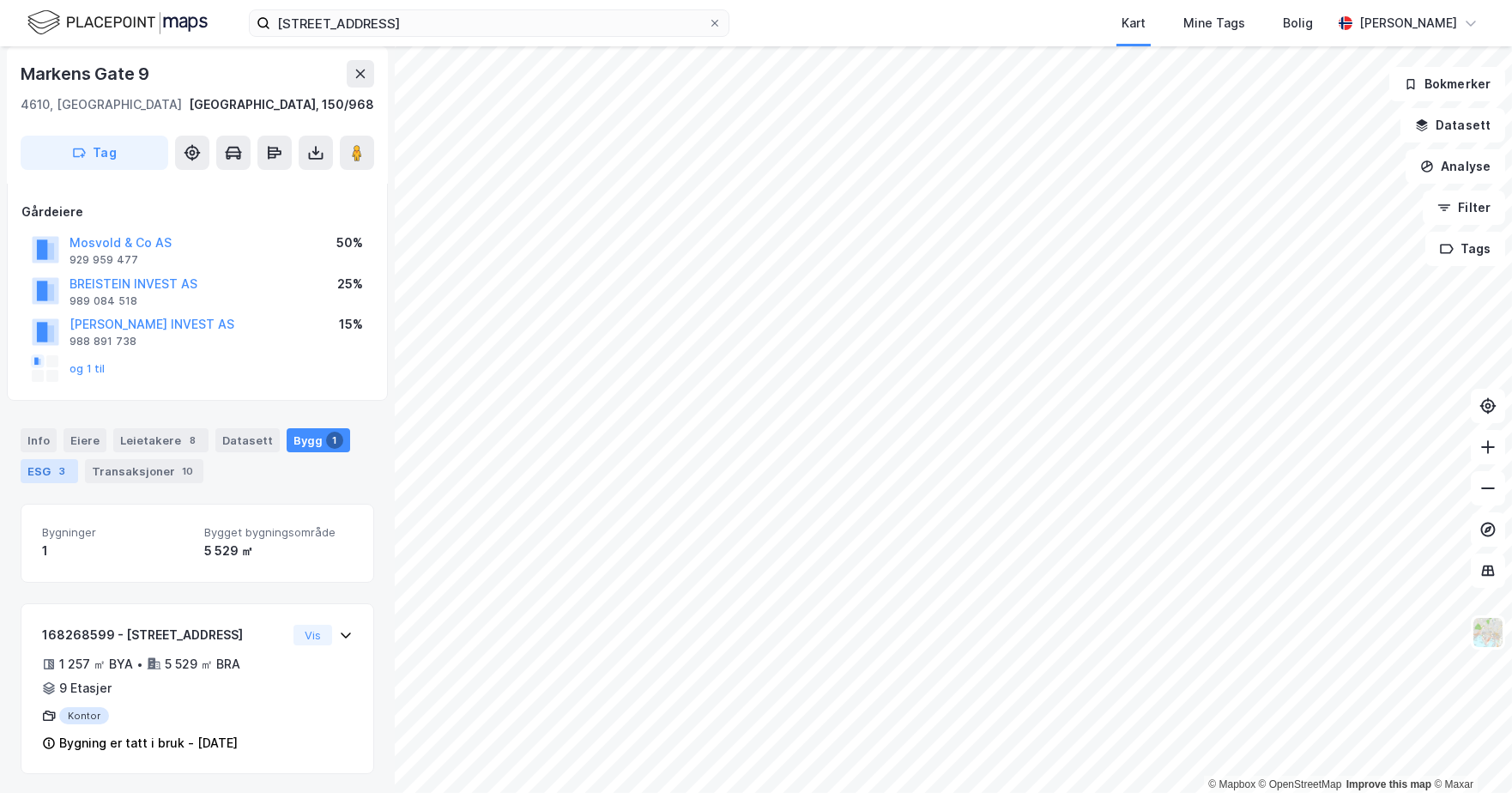
click at [32, 468] on div "ESG 3" at bounding box center [49, 471] width 57 height 24
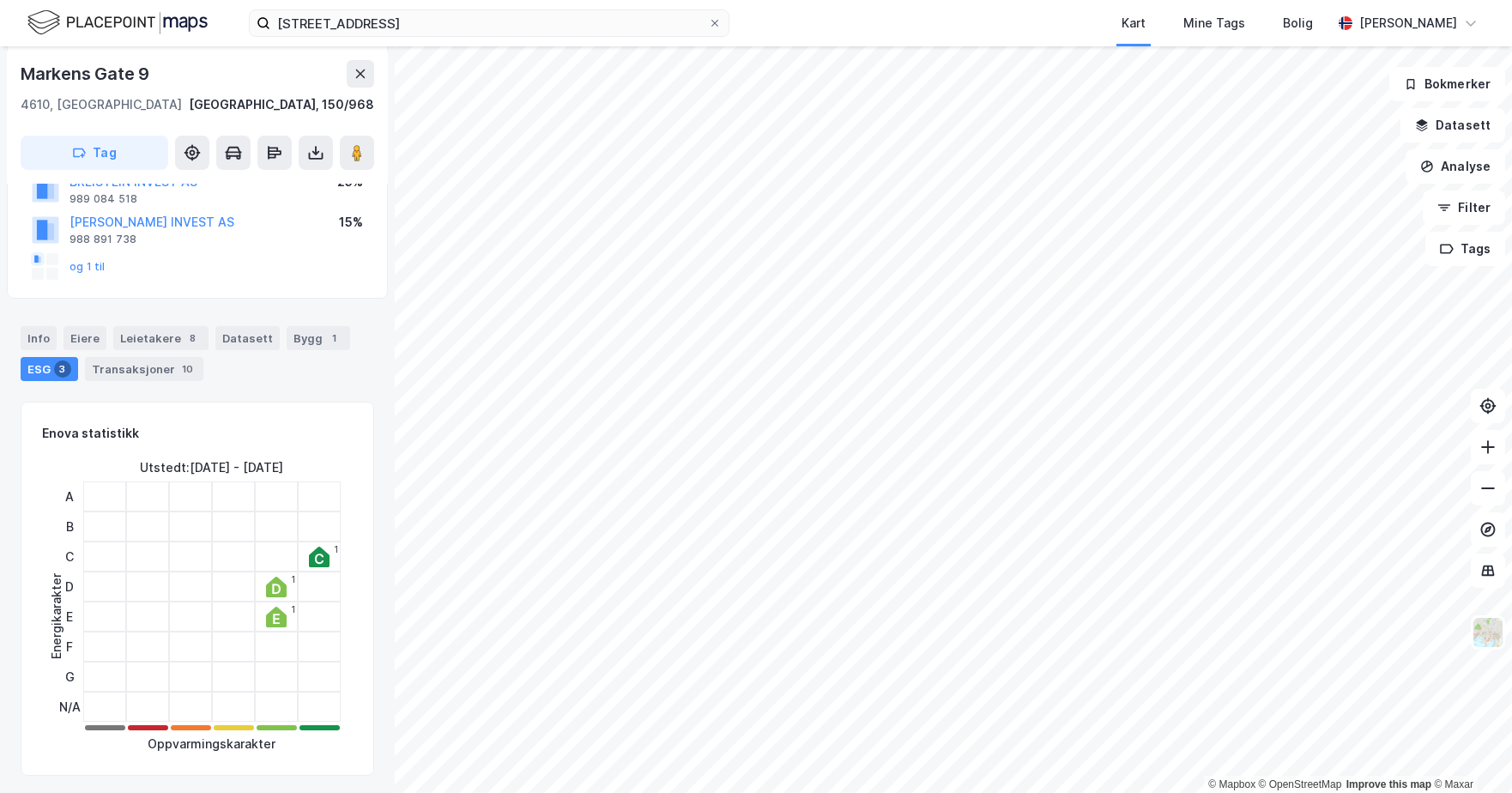
scroll to position [190, 0]
click at [108, 378] on div "Transaksjoner 10" at bounding box center [144, 367] width 119 height 24
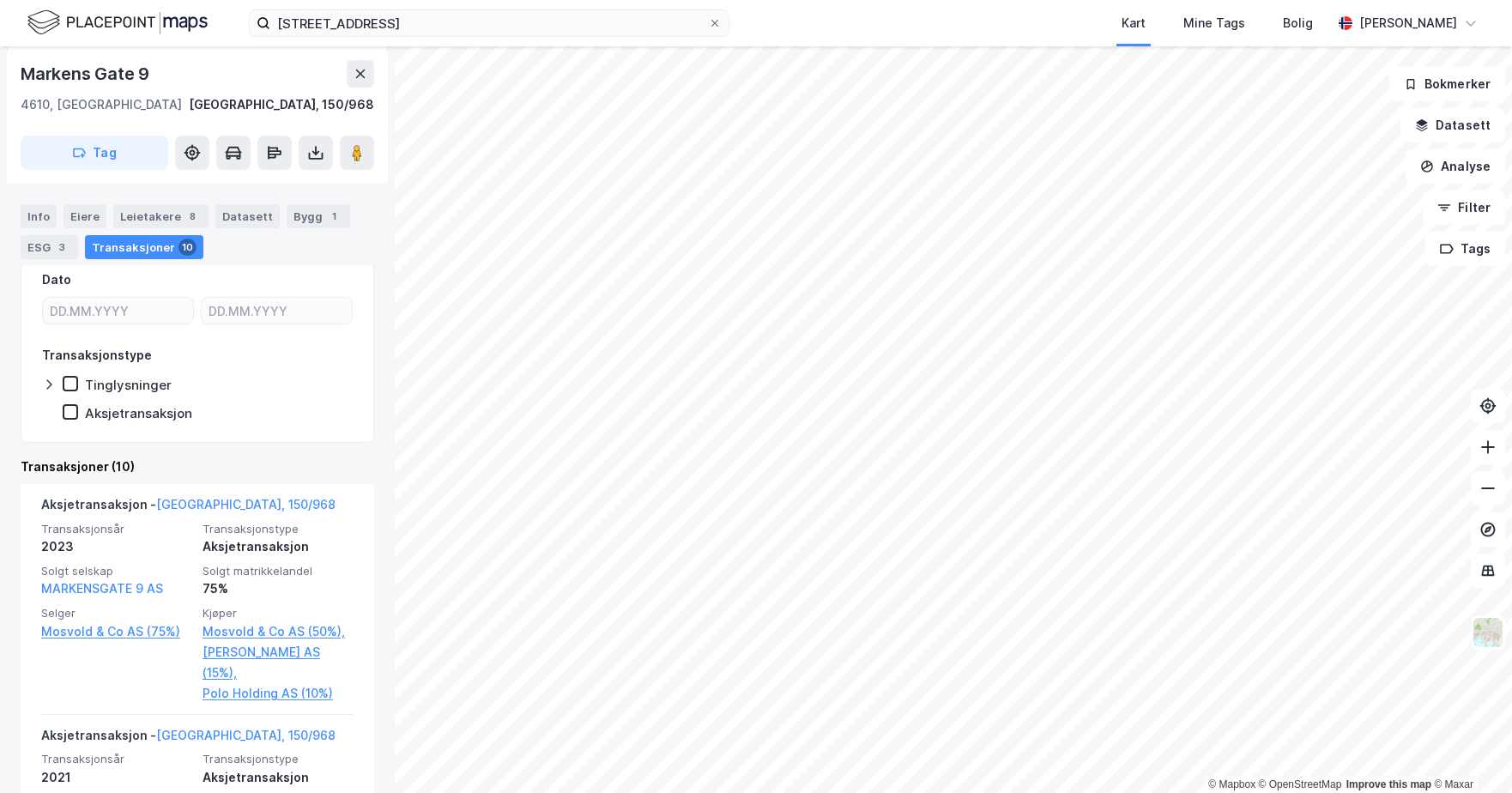
scroll to position [406, 0]
